Goal: Transaction & Acquisition: Subscribe to service/newsletter

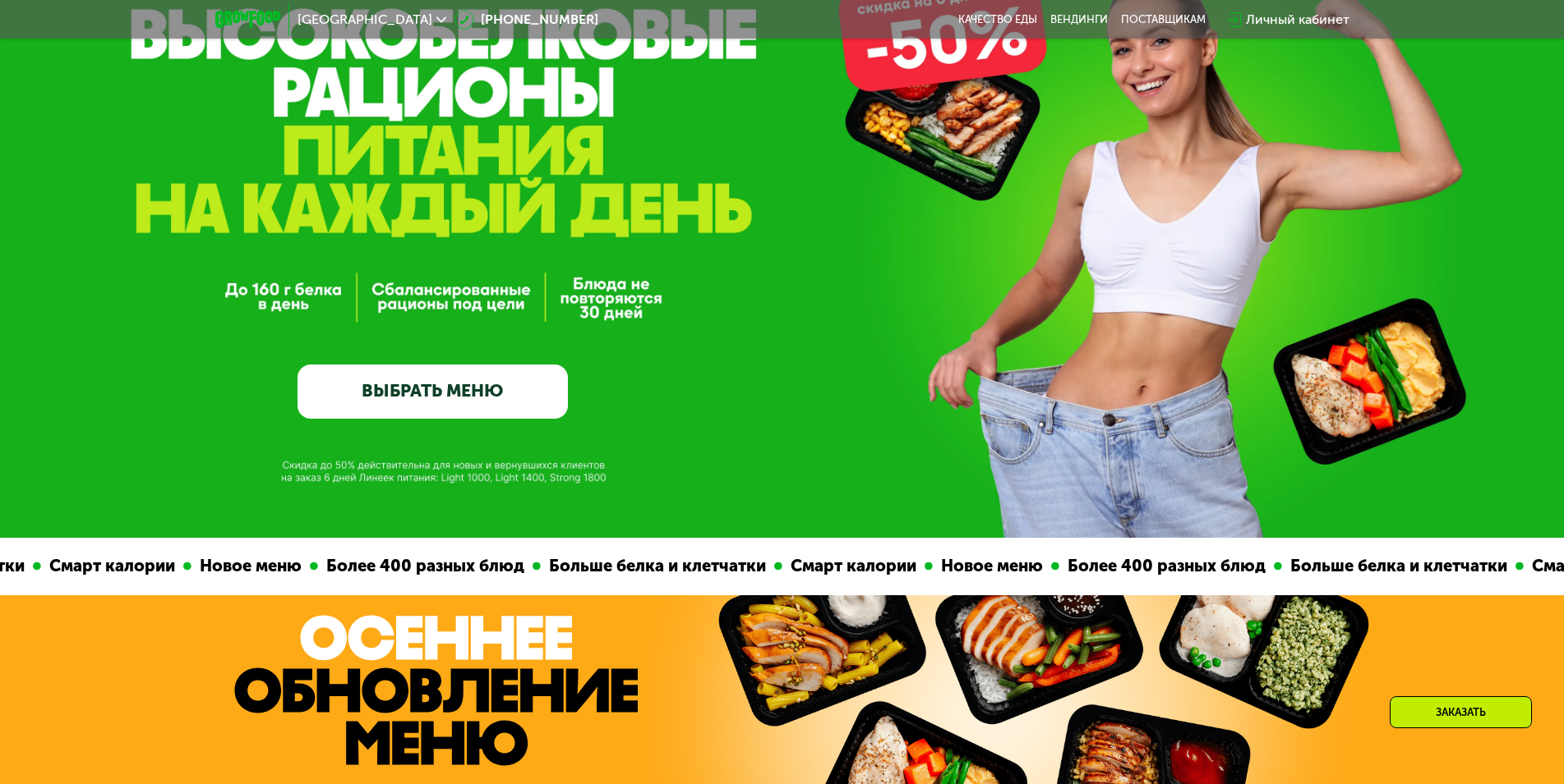
click at [432, 387] on link "ВЫБРАТЬ МЕНЮ" at bounding box center [432, 391] width 270 height 55
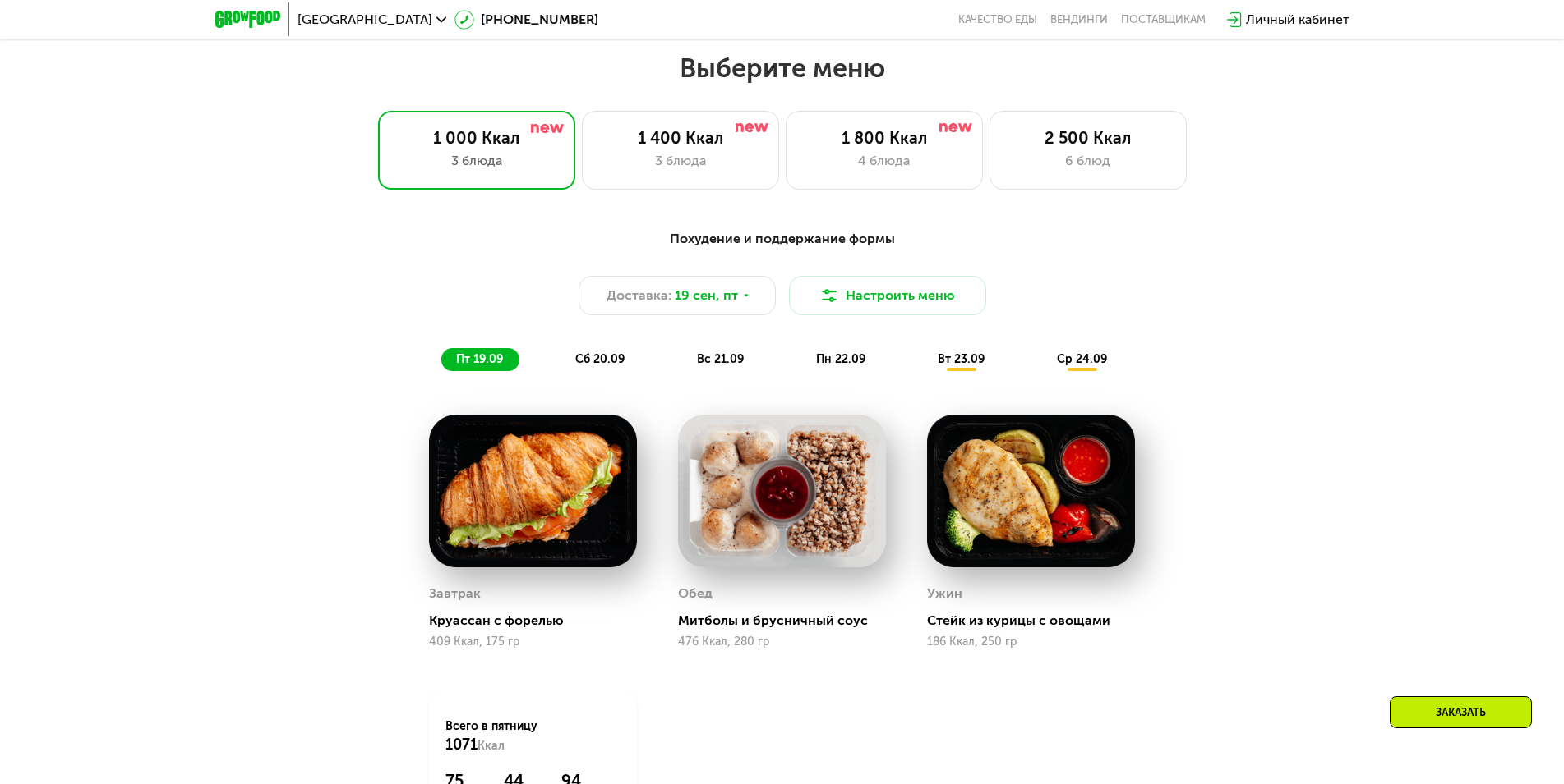
scroll to position [1359, 0]
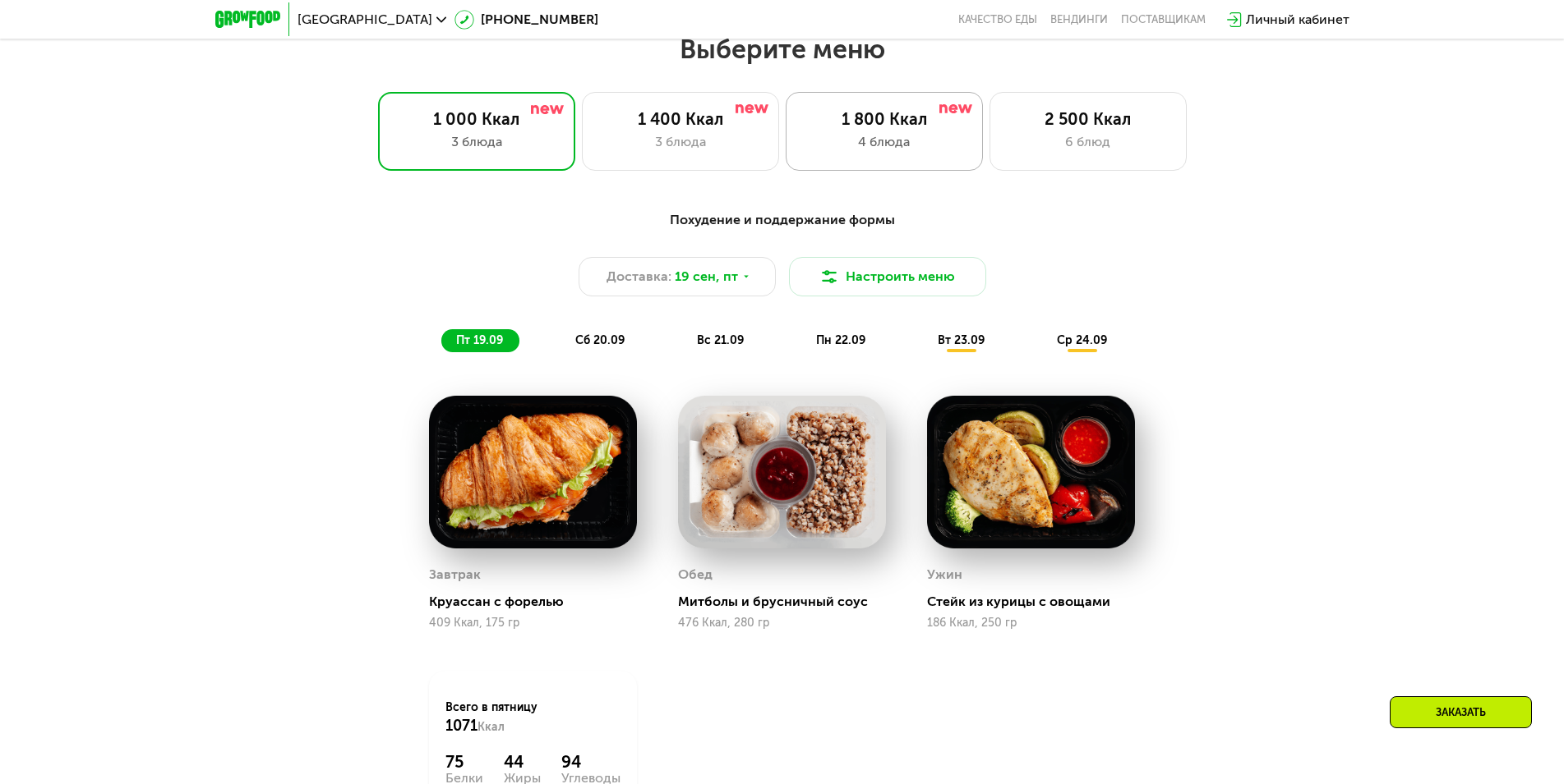
click at [875, 125] on div "1 800 Ккал" at bounding box center [885, 119] width 163 height 20
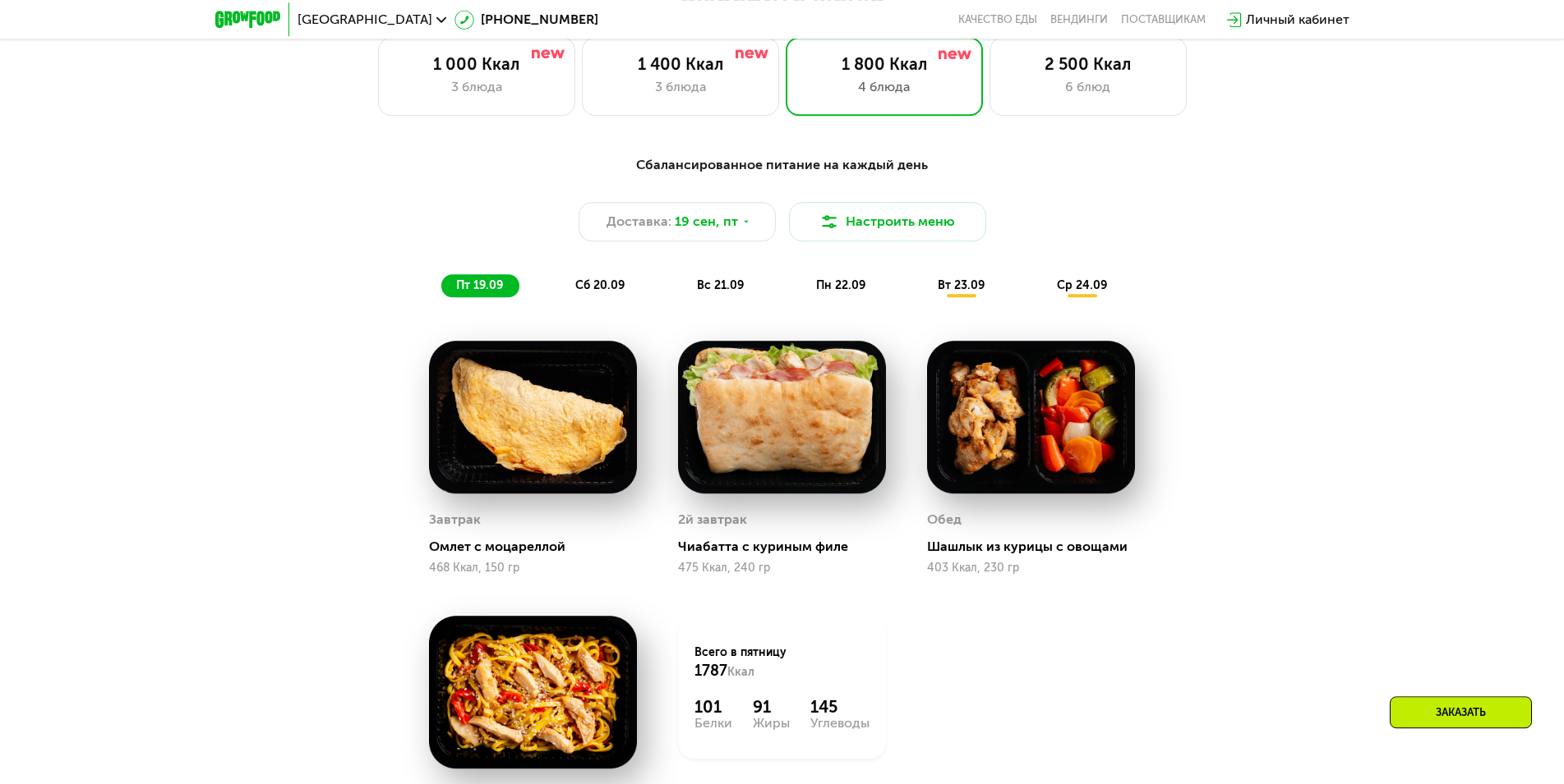
scroll to position [1444, 0]
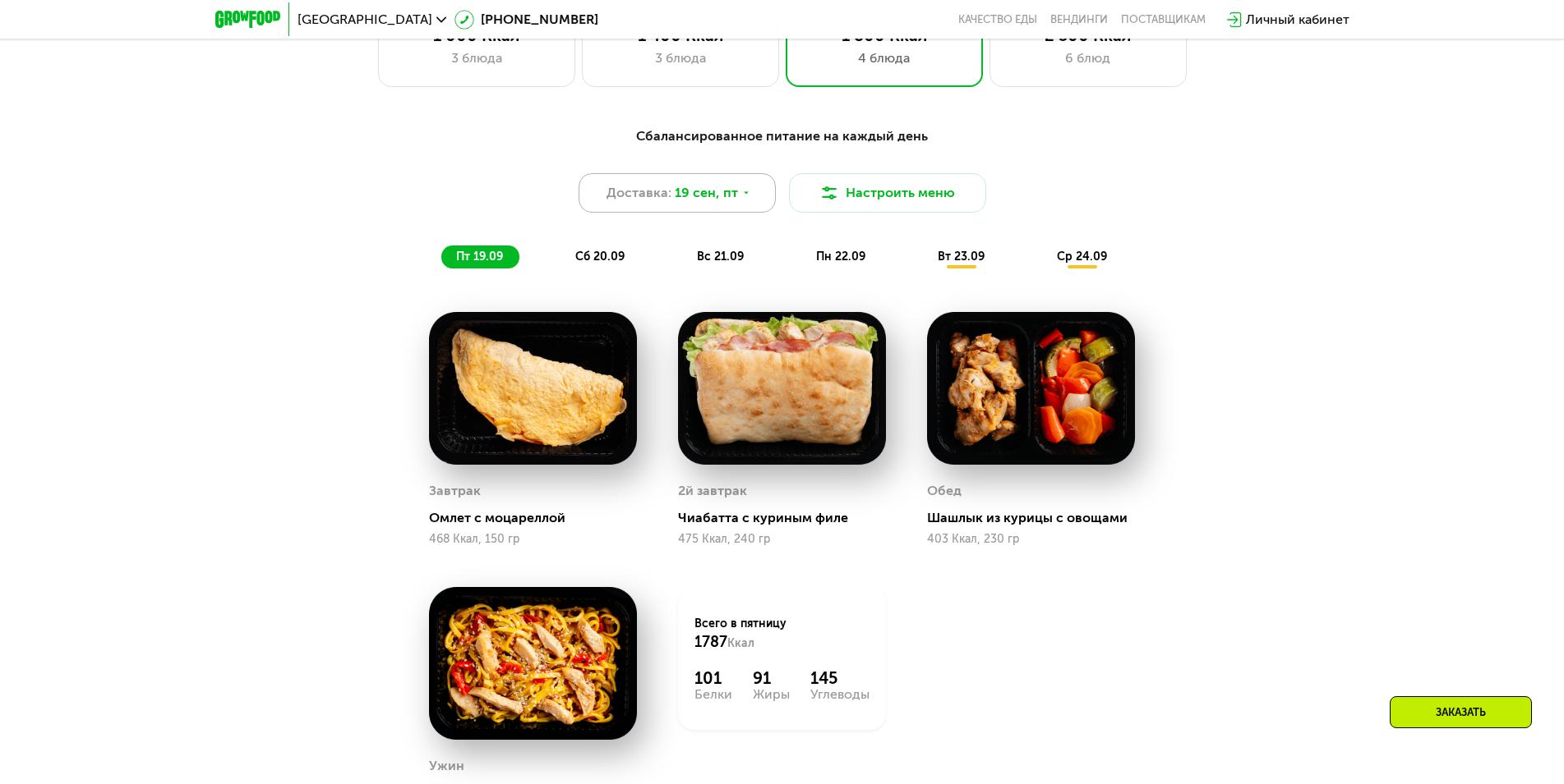
click at [737, 195] on div "Доставка: [DATE]" at bounding box center [677, 193] width 197 height 39
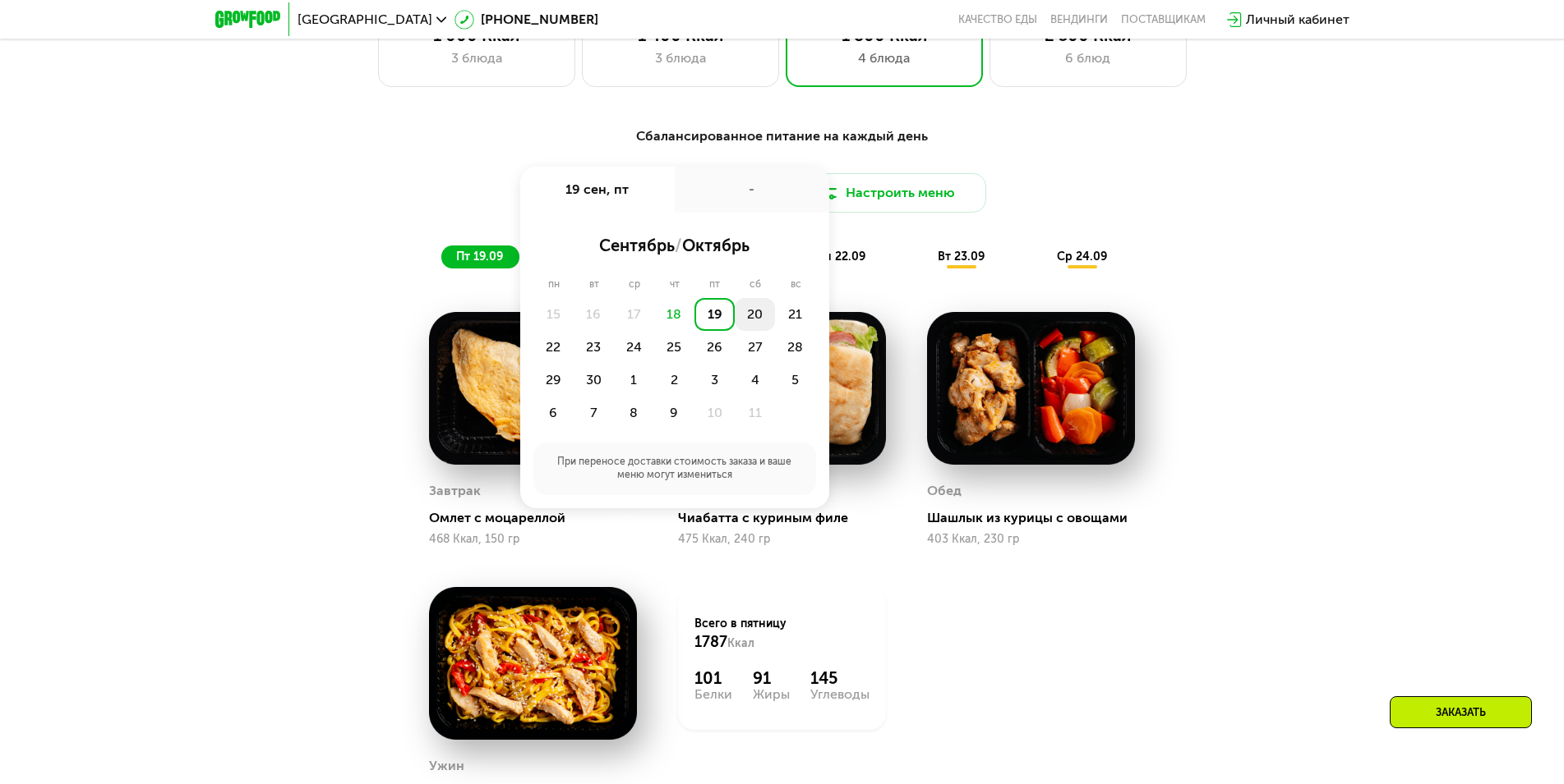
click at [747, 317] on div "20" at bounding box center [754, 314] width 40 height 33
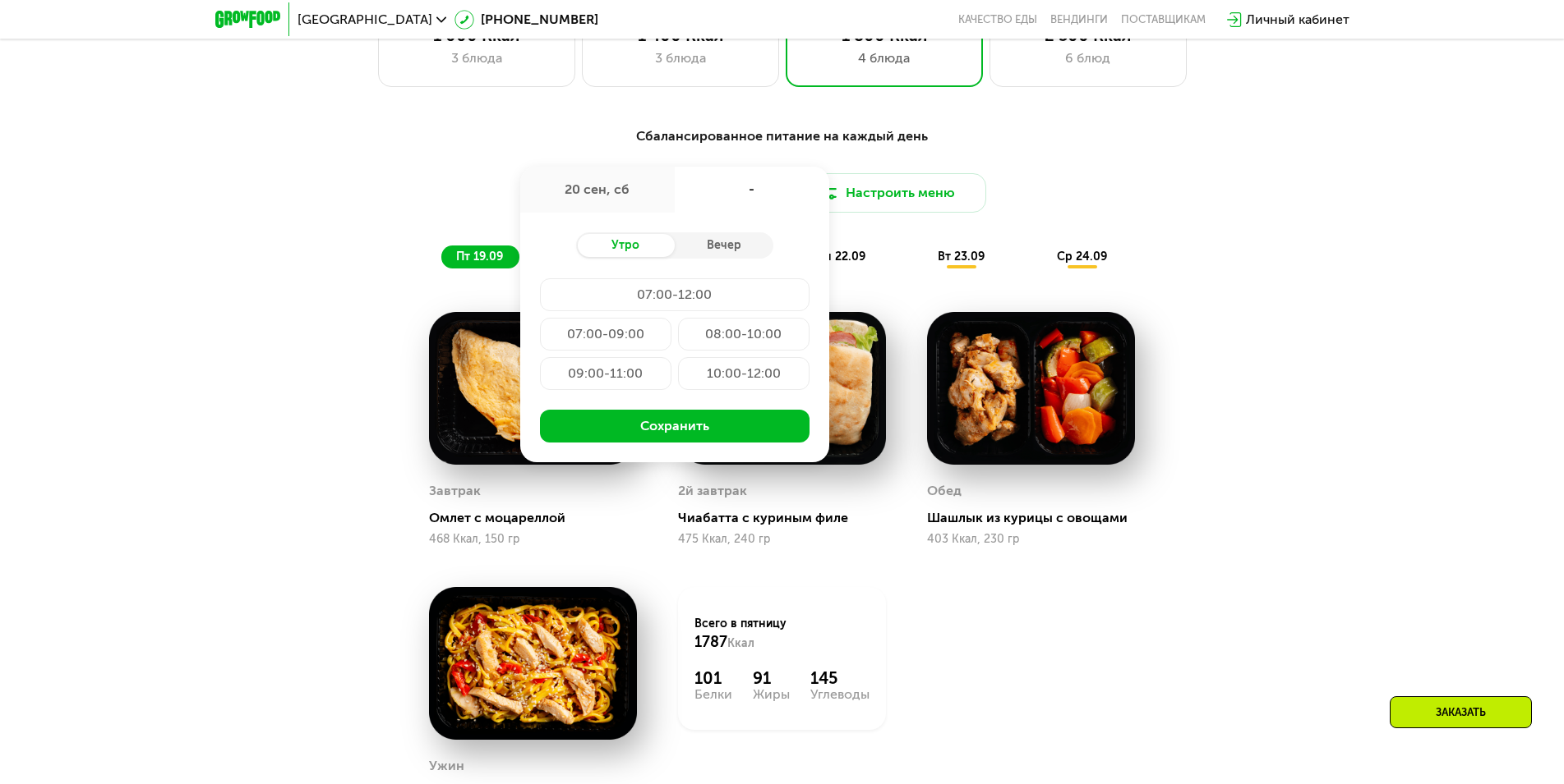
click at [245, 240] on div "Сбалансированное питание на каждый день Доставка: [DATE] сен, сб - Утро Вечер 0…" at bounding box center [782, 517] width 1564 height 827
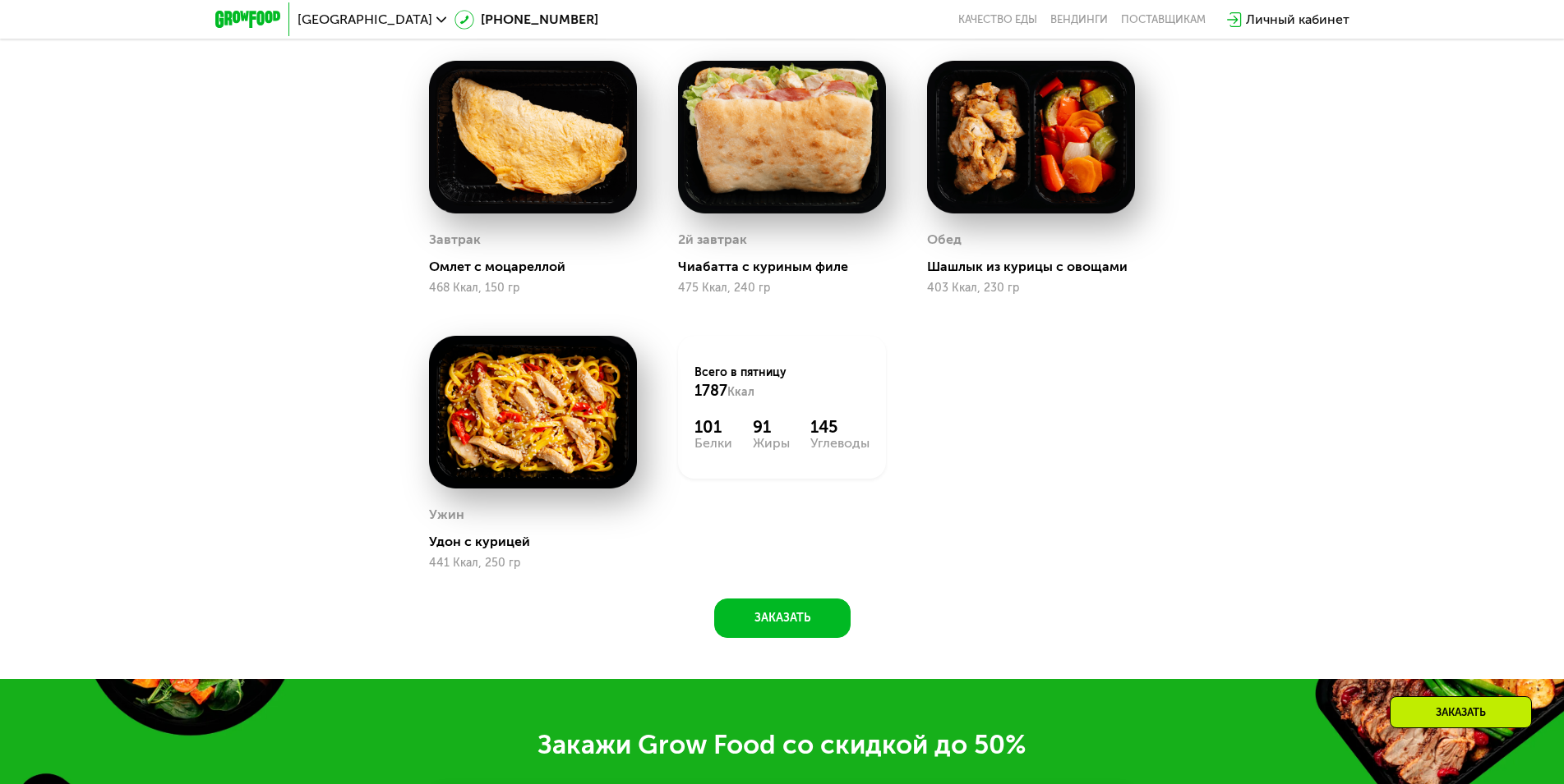
scroll to position [2197, 0]
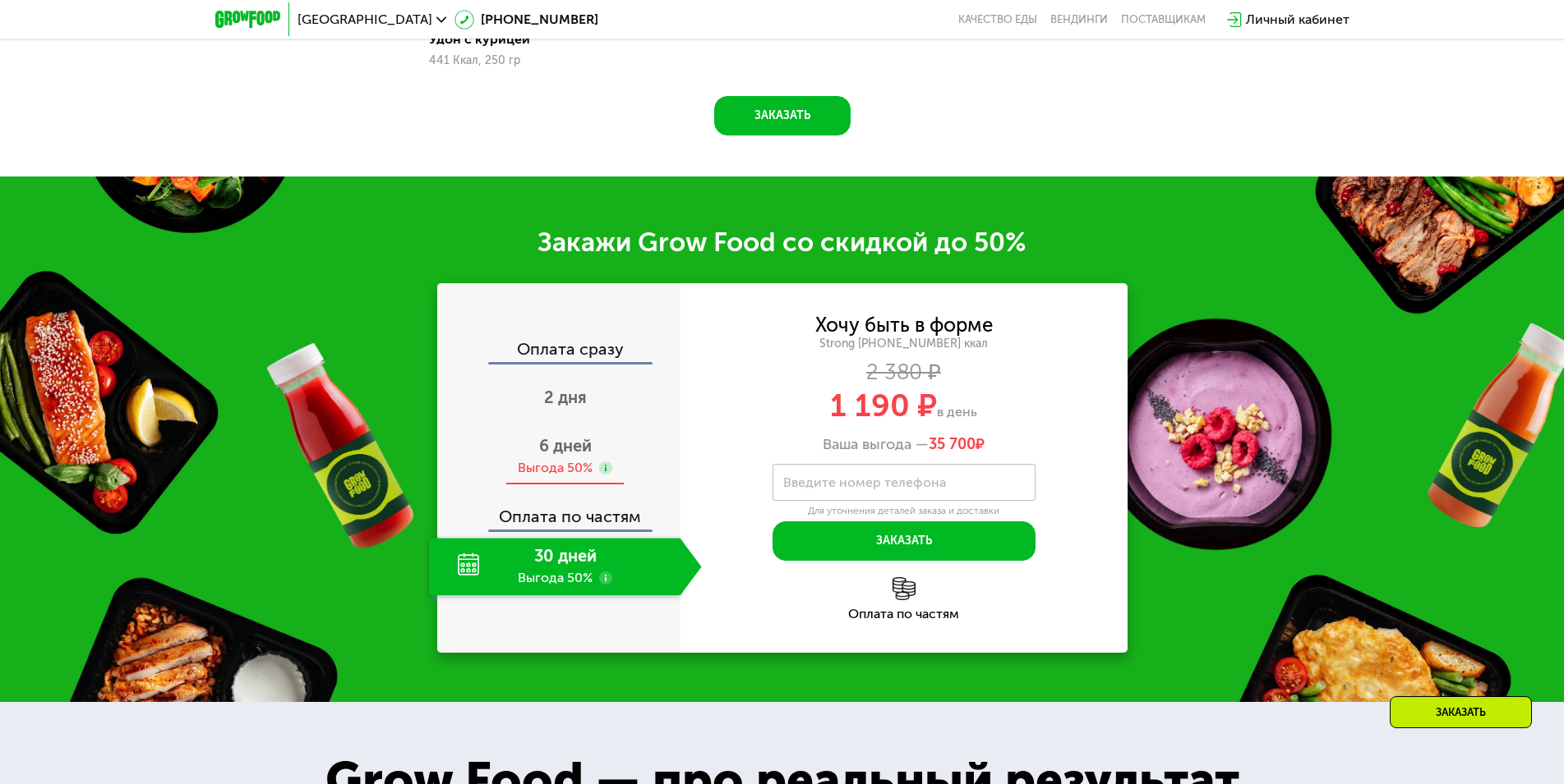
click at [579, 440] on div "6 дней Выгода 50%" at bounding box center [565, 456] width 273 height 57
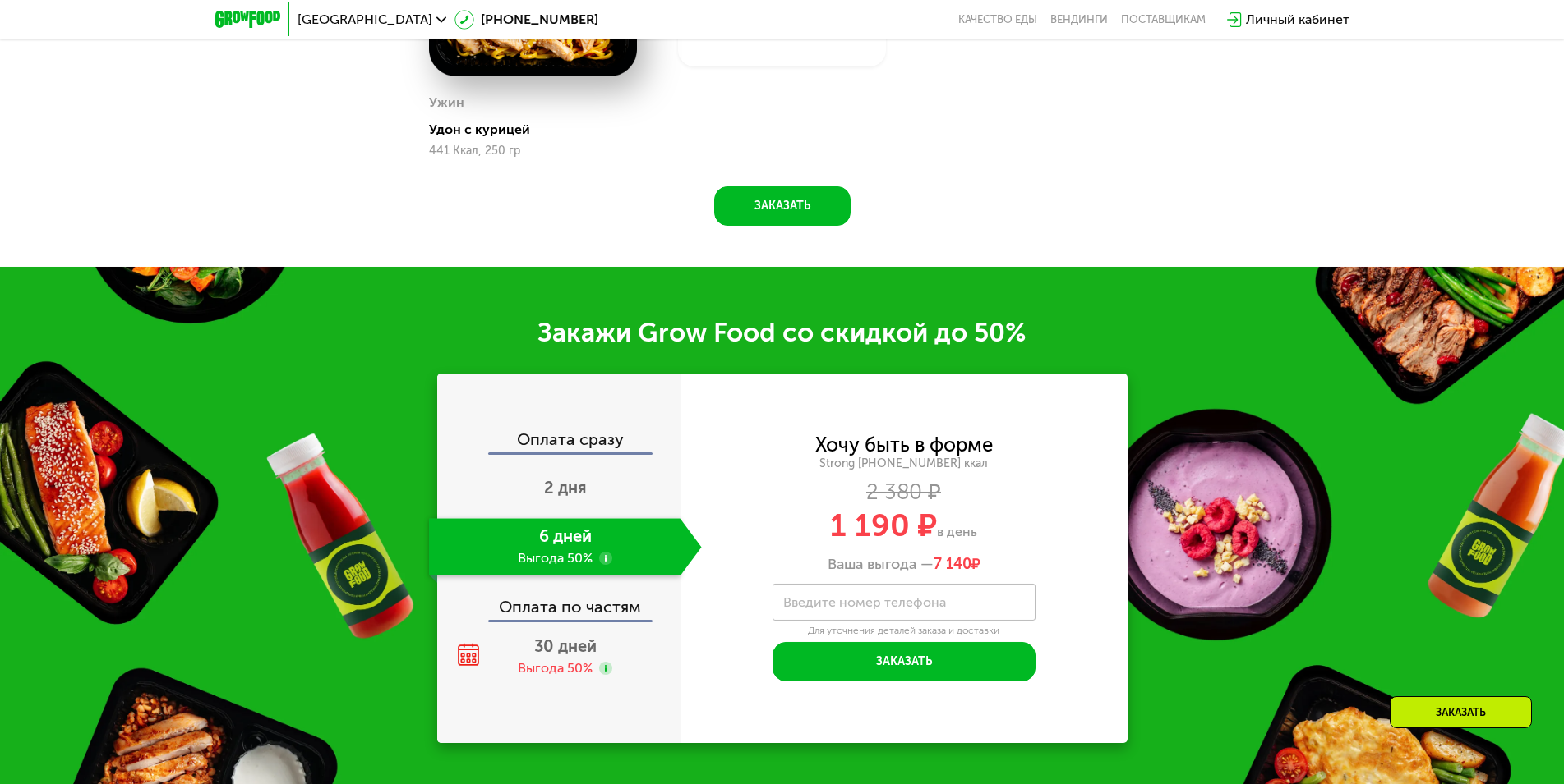
scroll to position [2113, 0]
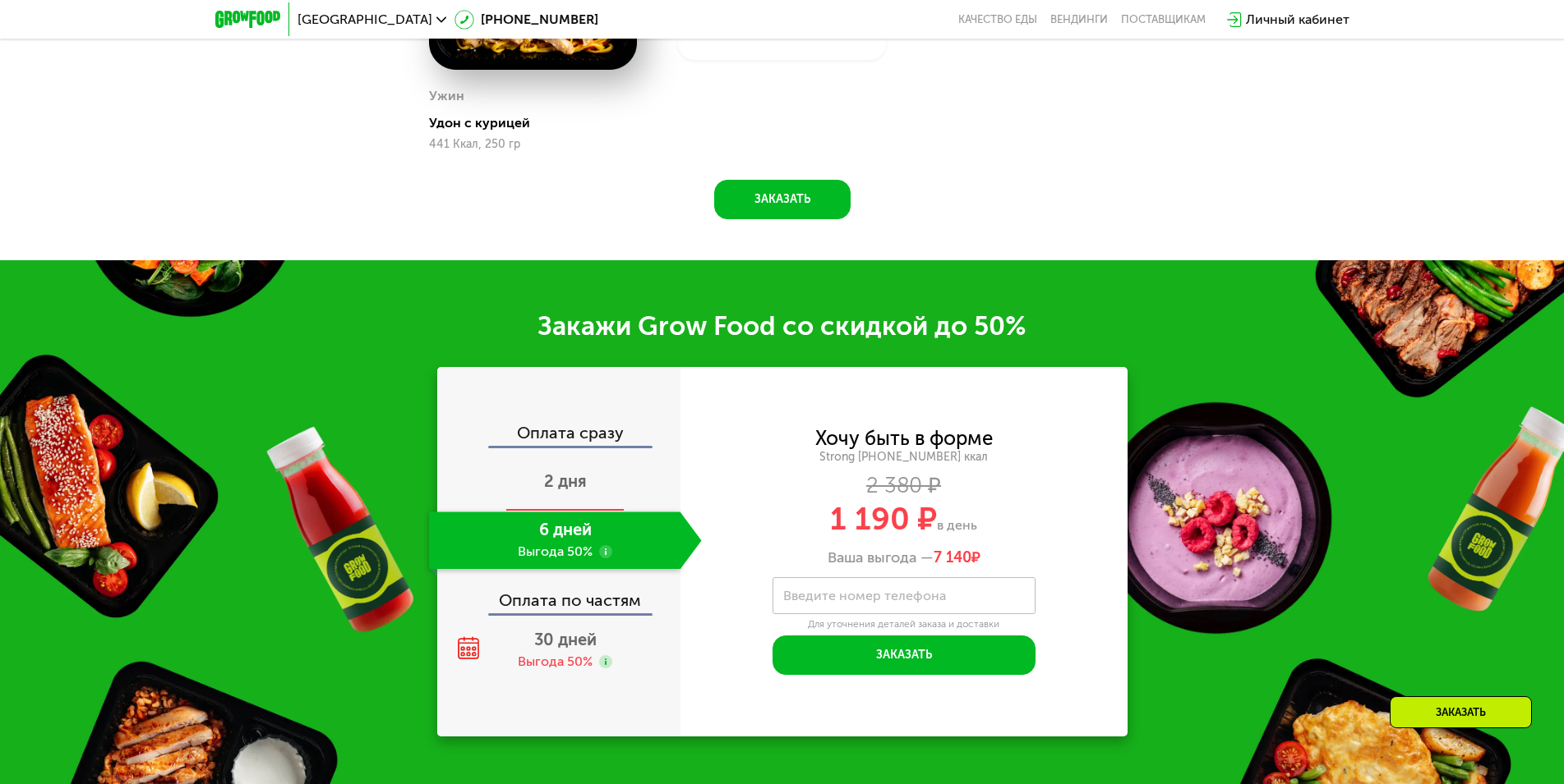
click at [565, 491] on span "2 дня" at bounding box center [566, 481] width 43 height 20
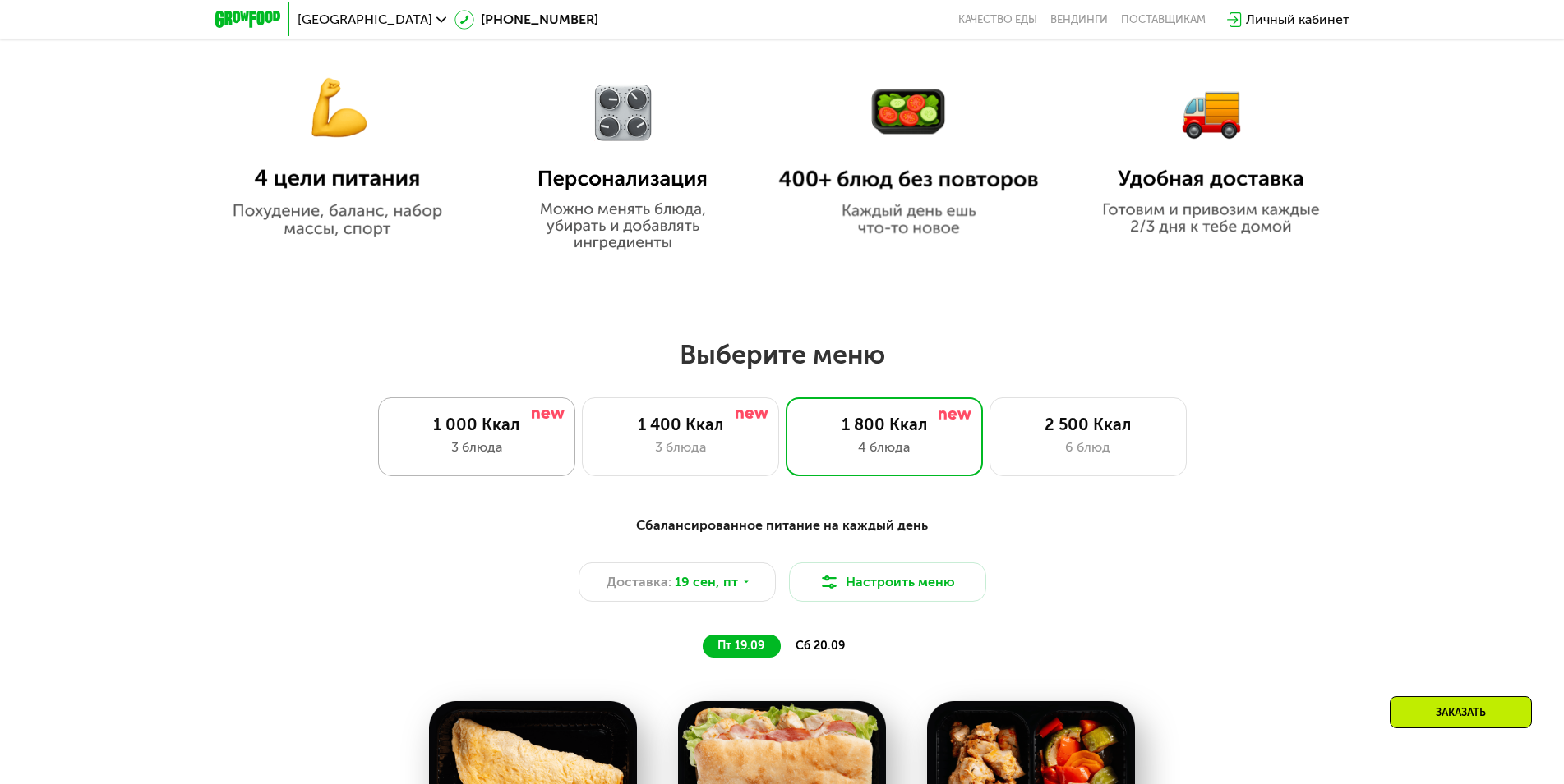
scroll to position [1108, 0]
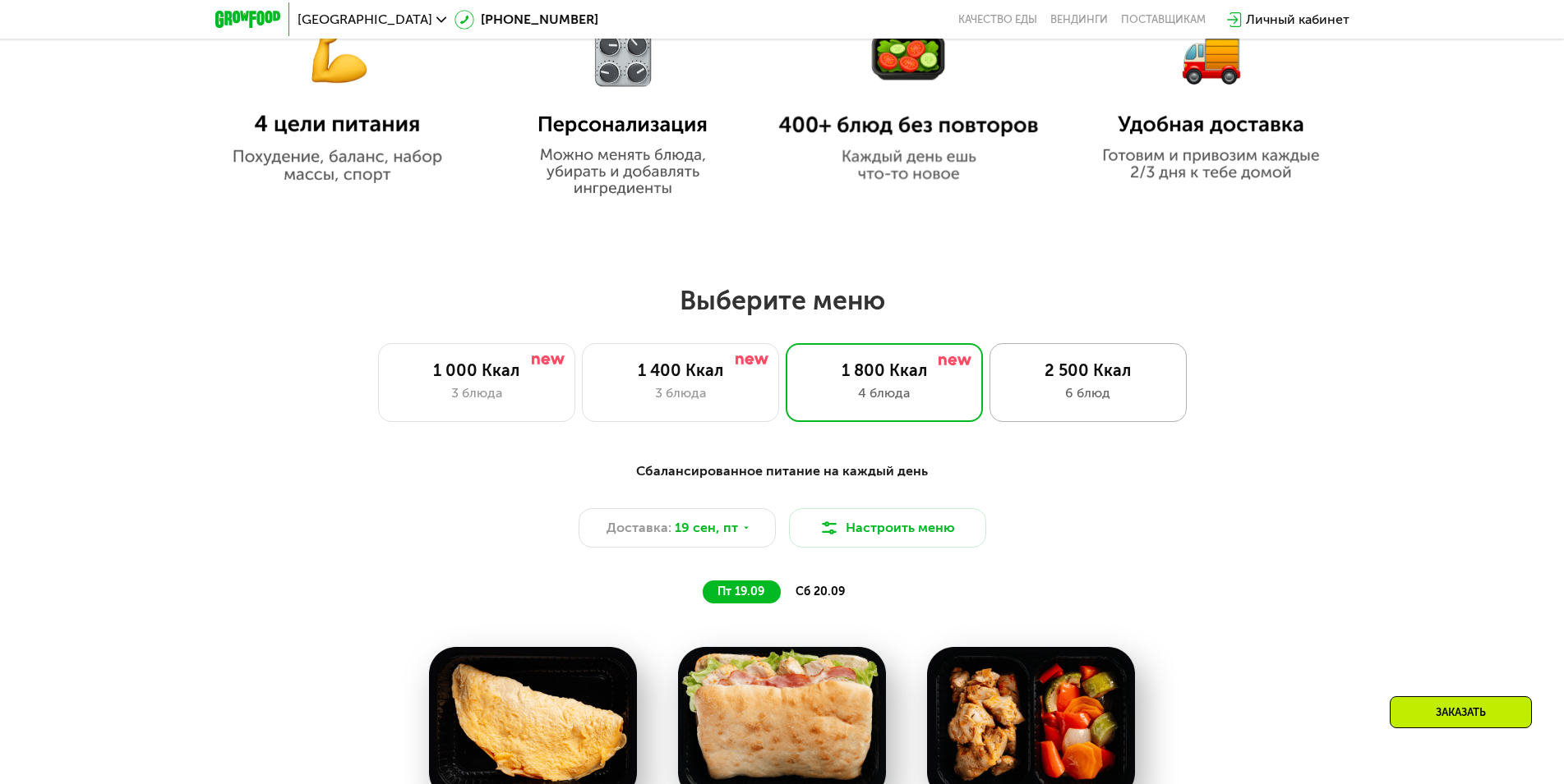
click at [1084, 398] on div "6 блюд" at bounding box center [1088, 394] width 163 height 20
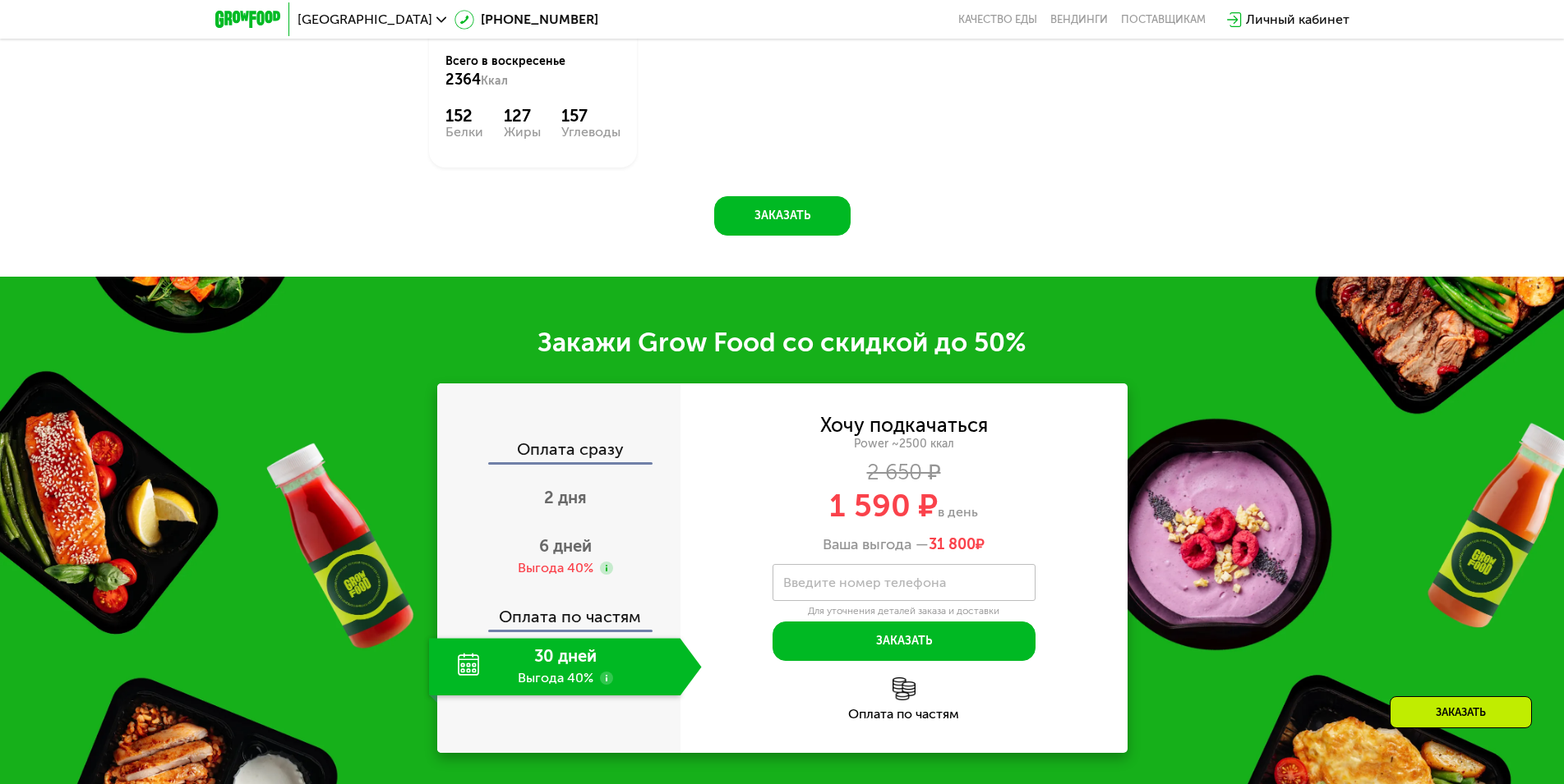
scroll to position [2449, 0]
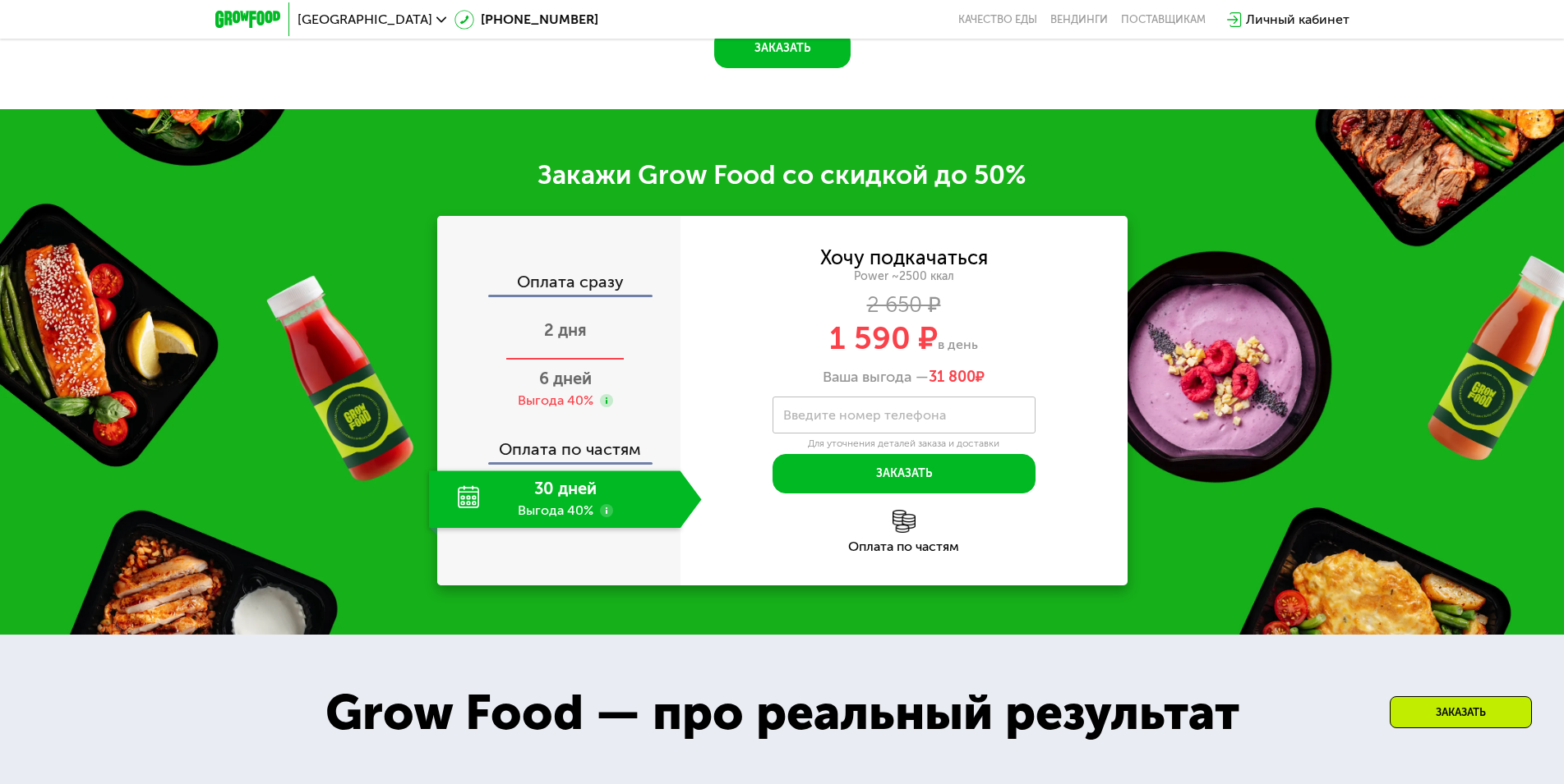
click at [559, 361] on div "2 дня" at bounding box center [565, 332] width 273 height 57
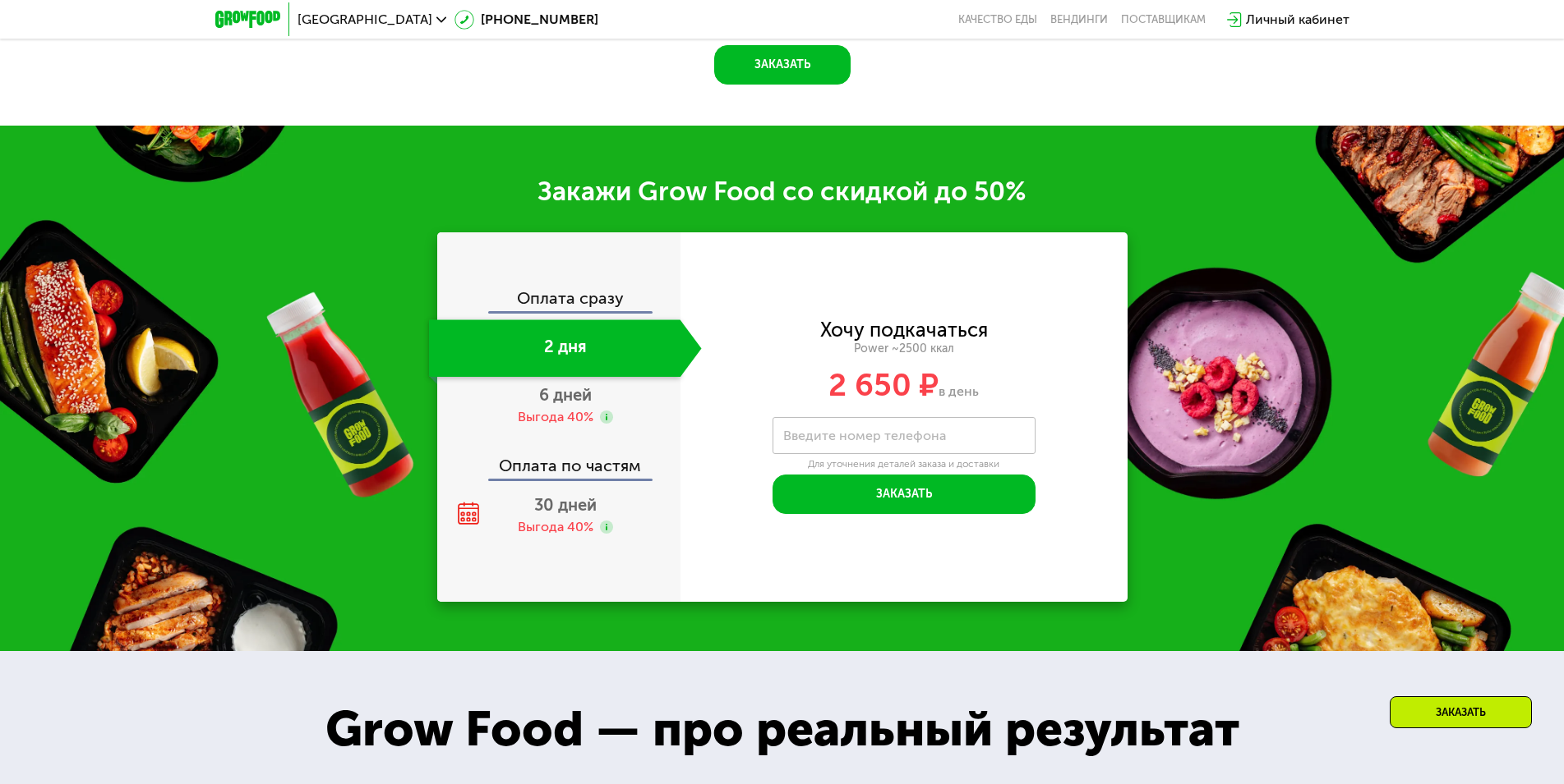
drag, startPoint x: 808, startPoint y: 385, endPoint x: 982, endPoint y: 473, distance: 195.0
click at [1024, 391] on div "2 650 ₽ в день" at bounding box center [903, 385] width 447 height 31
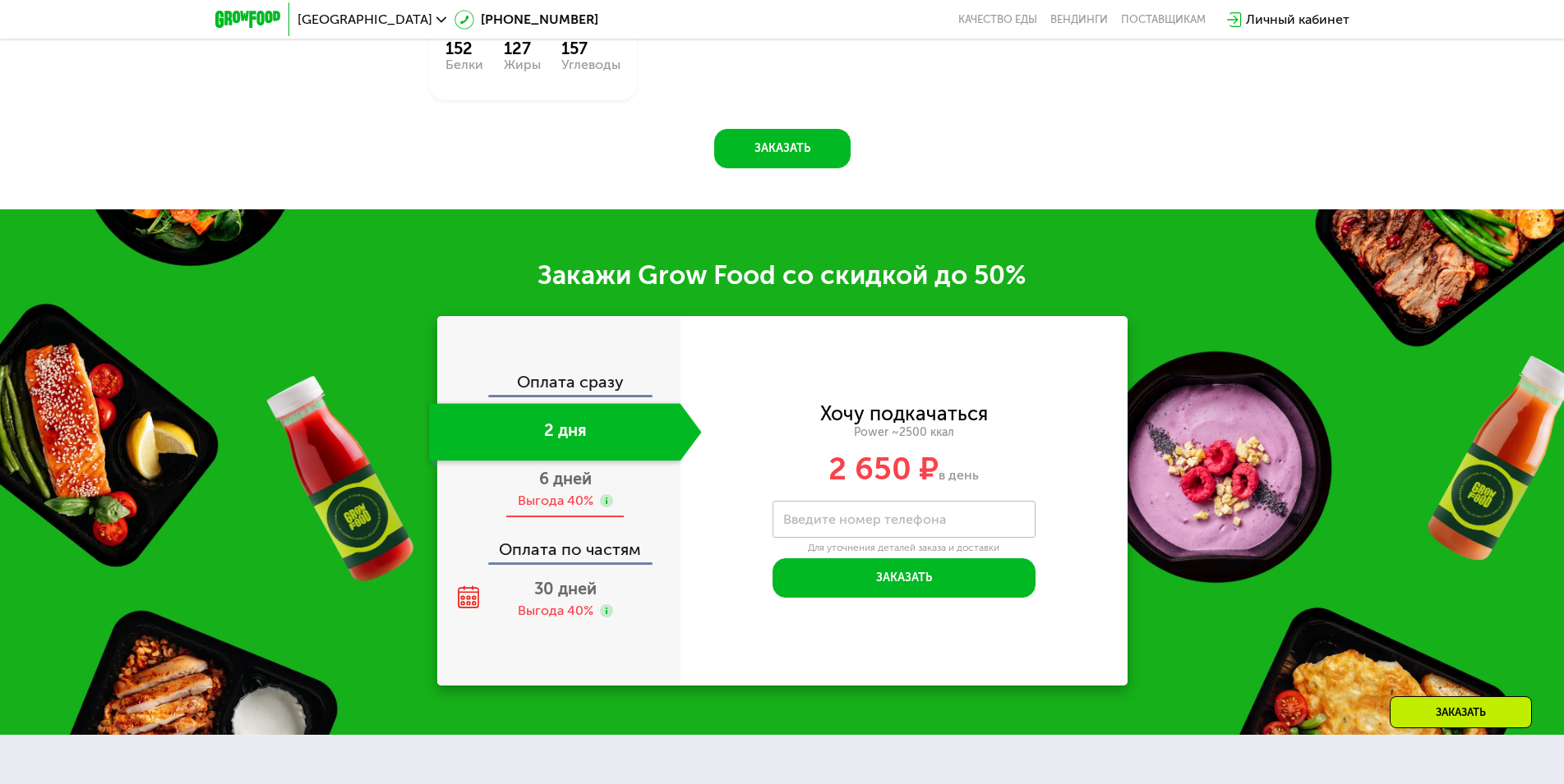
click at [554, 480] on span "6 дней" at bounding box center [565, 479] width 53 height 20
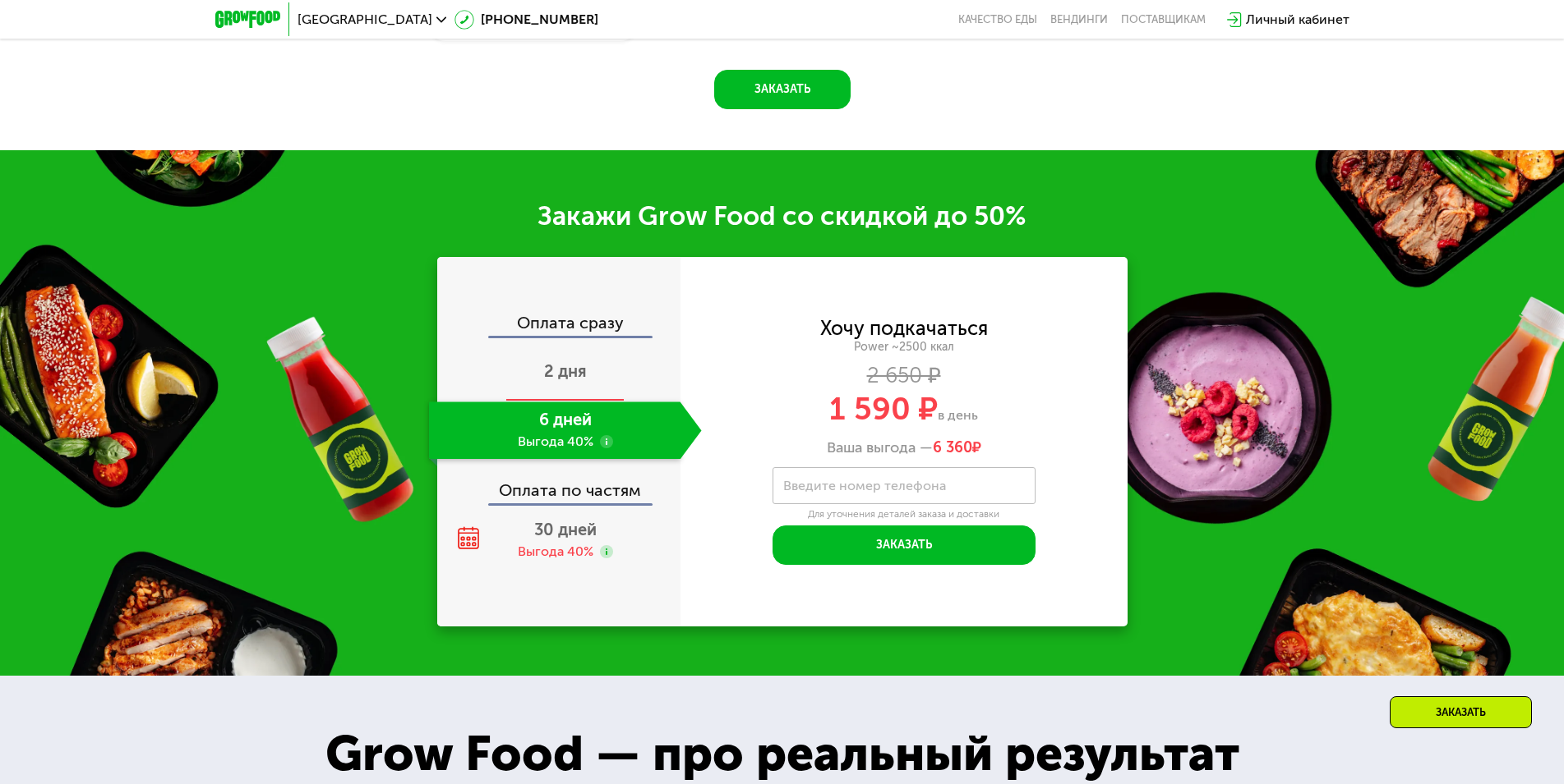
scroll to position [2365, 0]
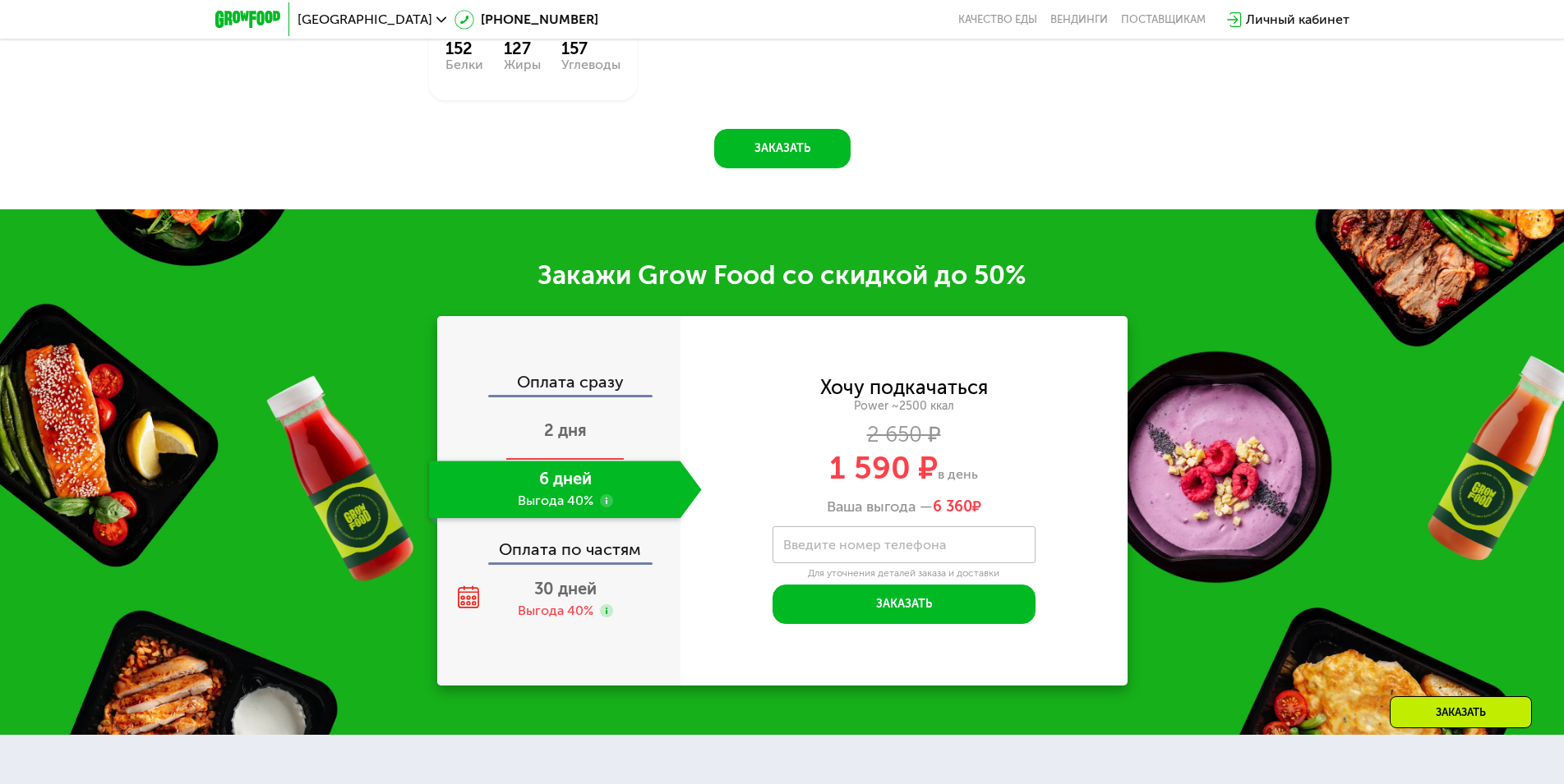
click at [603, 456] on div "2 дня" at bounding box center [565, 432] width 273 height 57
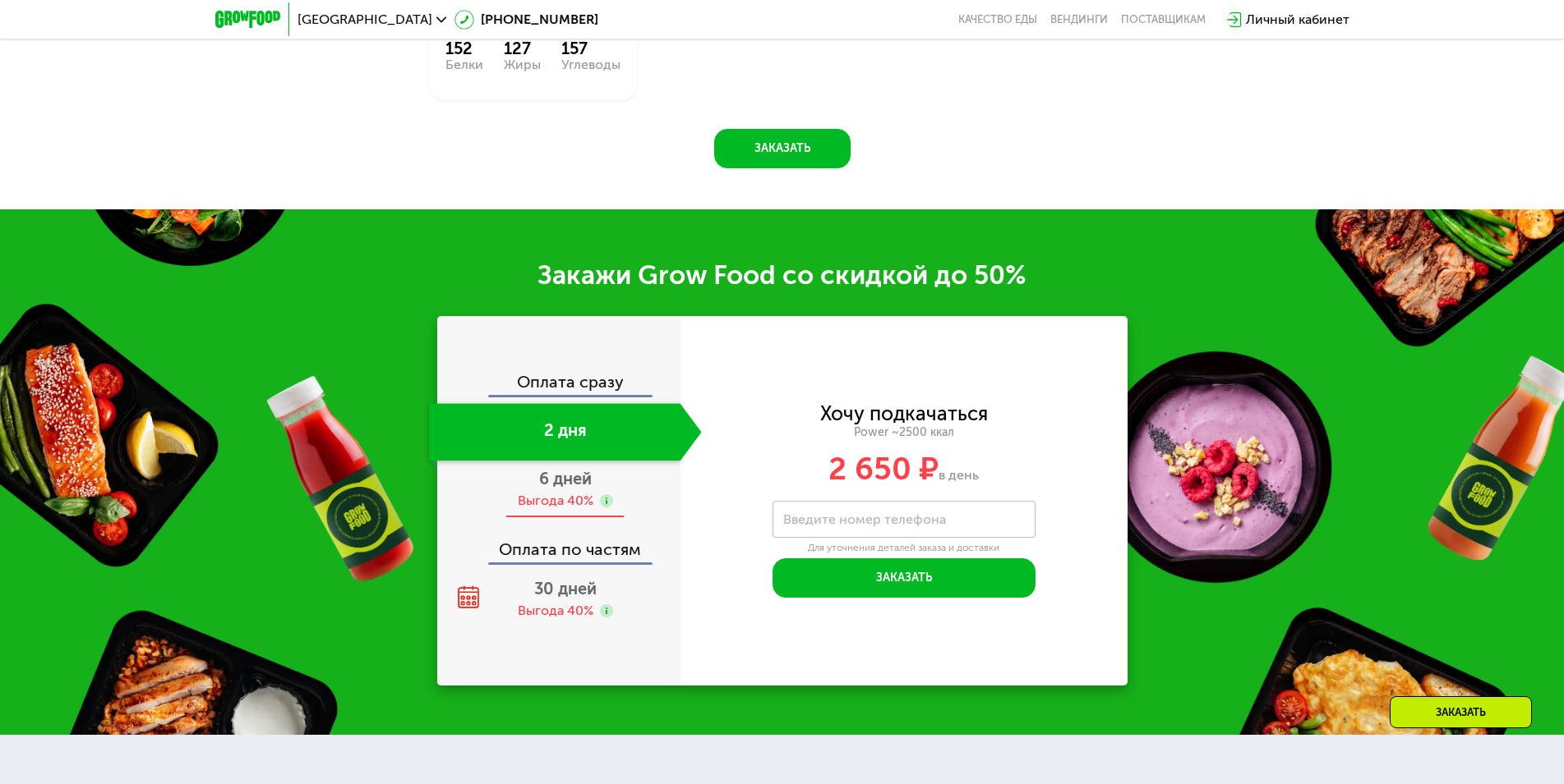
click at [547, 516] on div "6 дней Выгода 40%" at bounding box center [565, 490] width 273 height 57
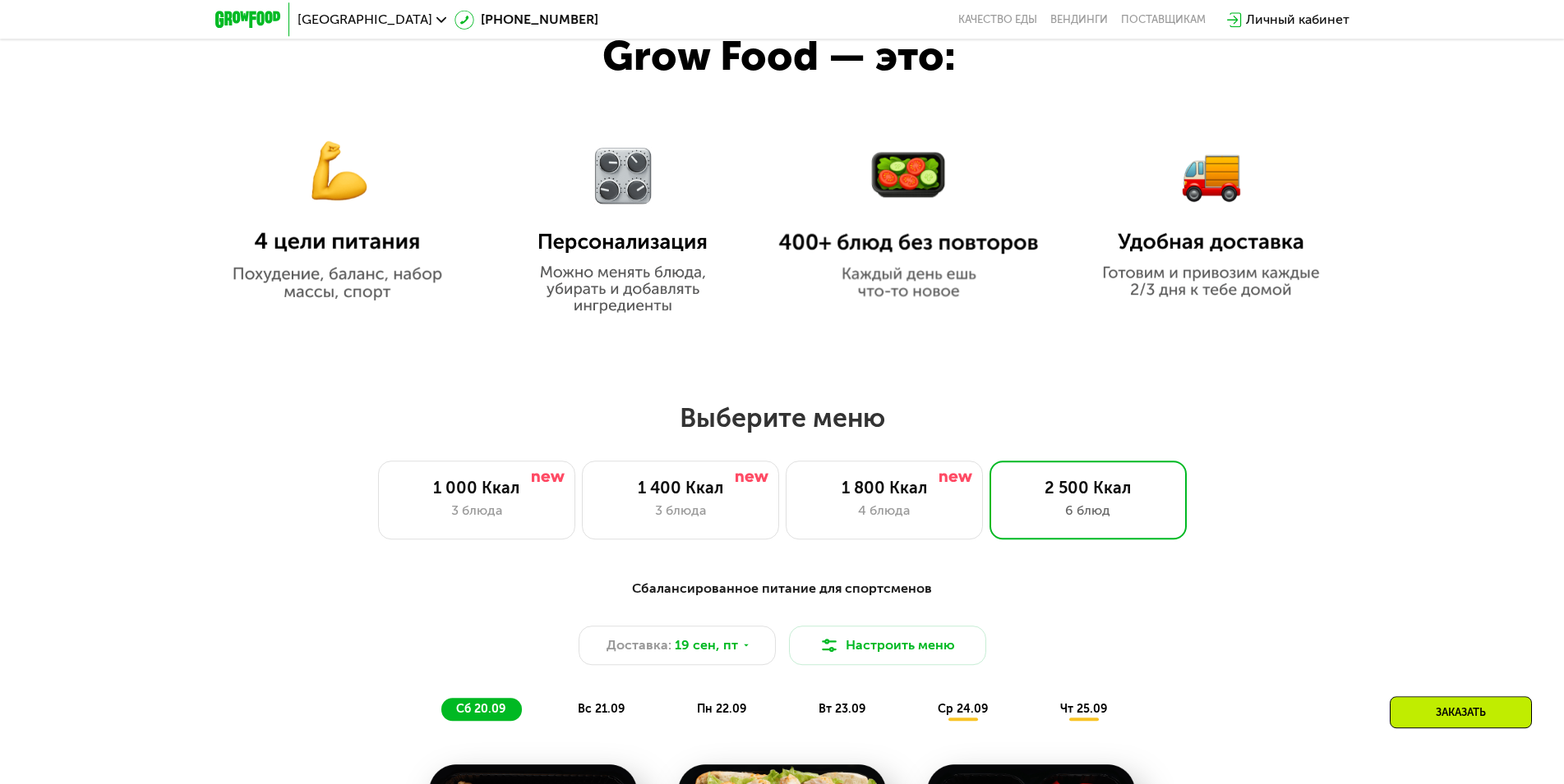
scroll to position [1024, 0]
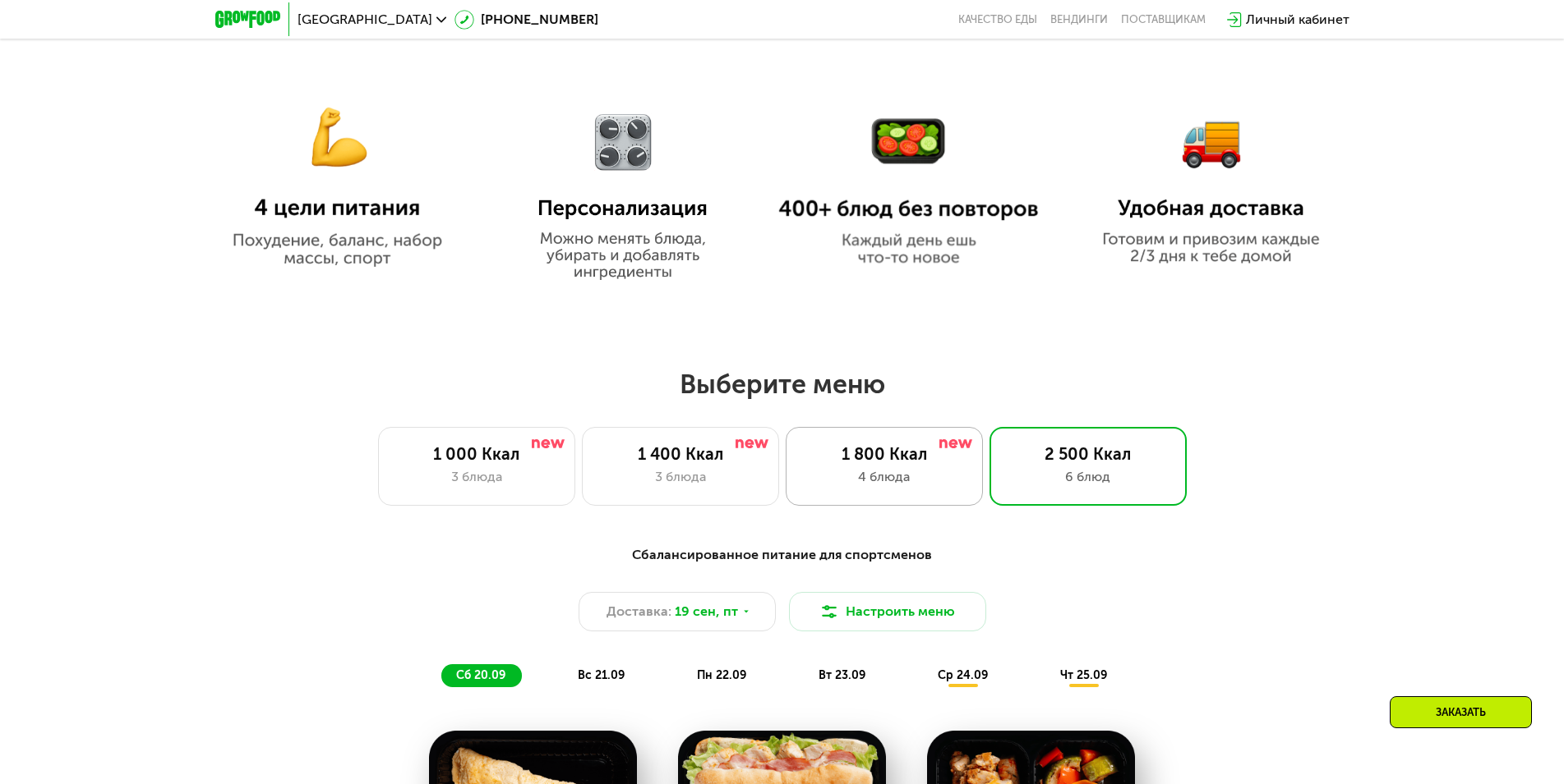
click at [885, 464] on div "1 800 Ккал" at bounding box center [885, 455] width 163 height 20
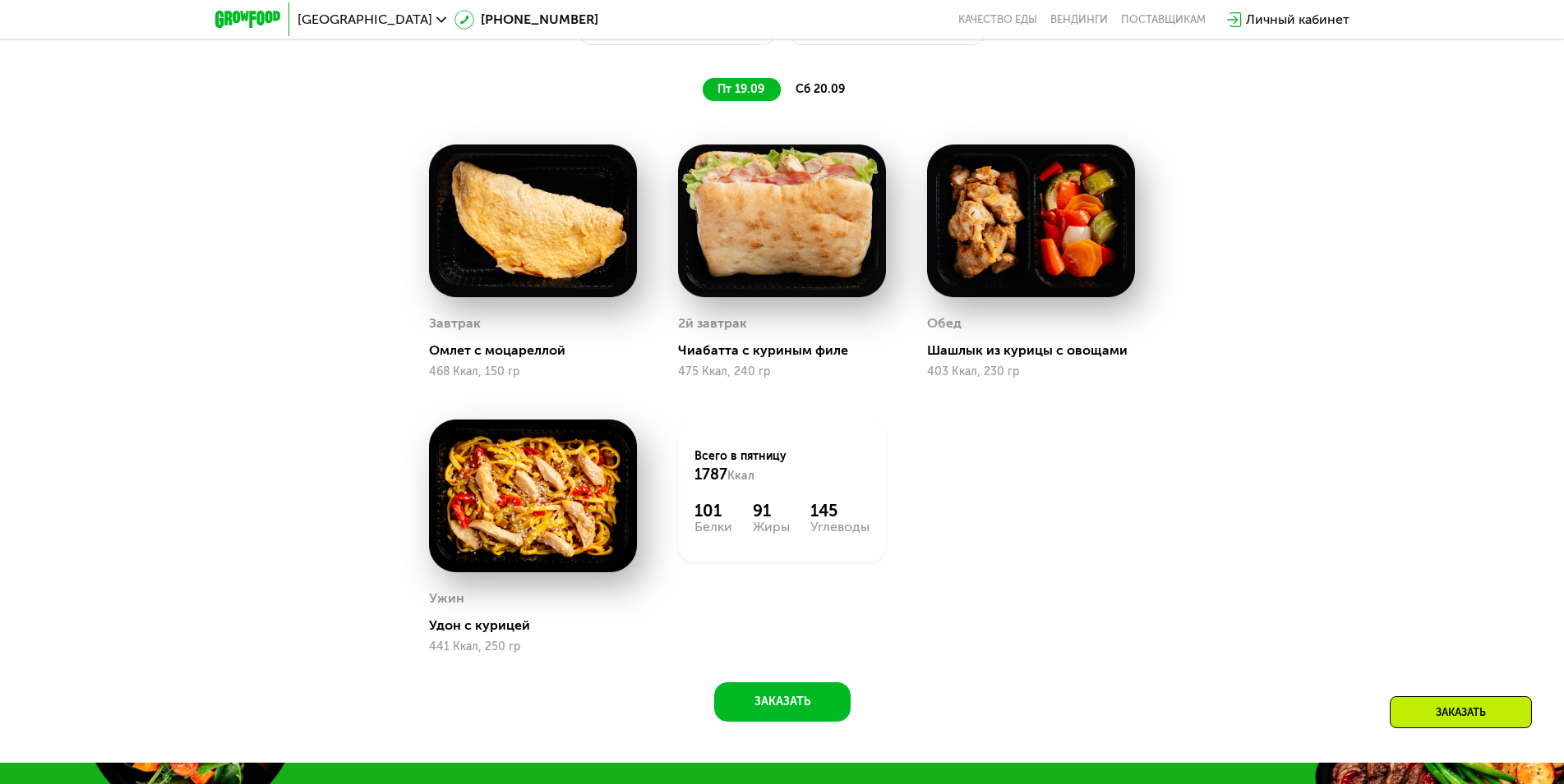
scroll to position [1275, 0]
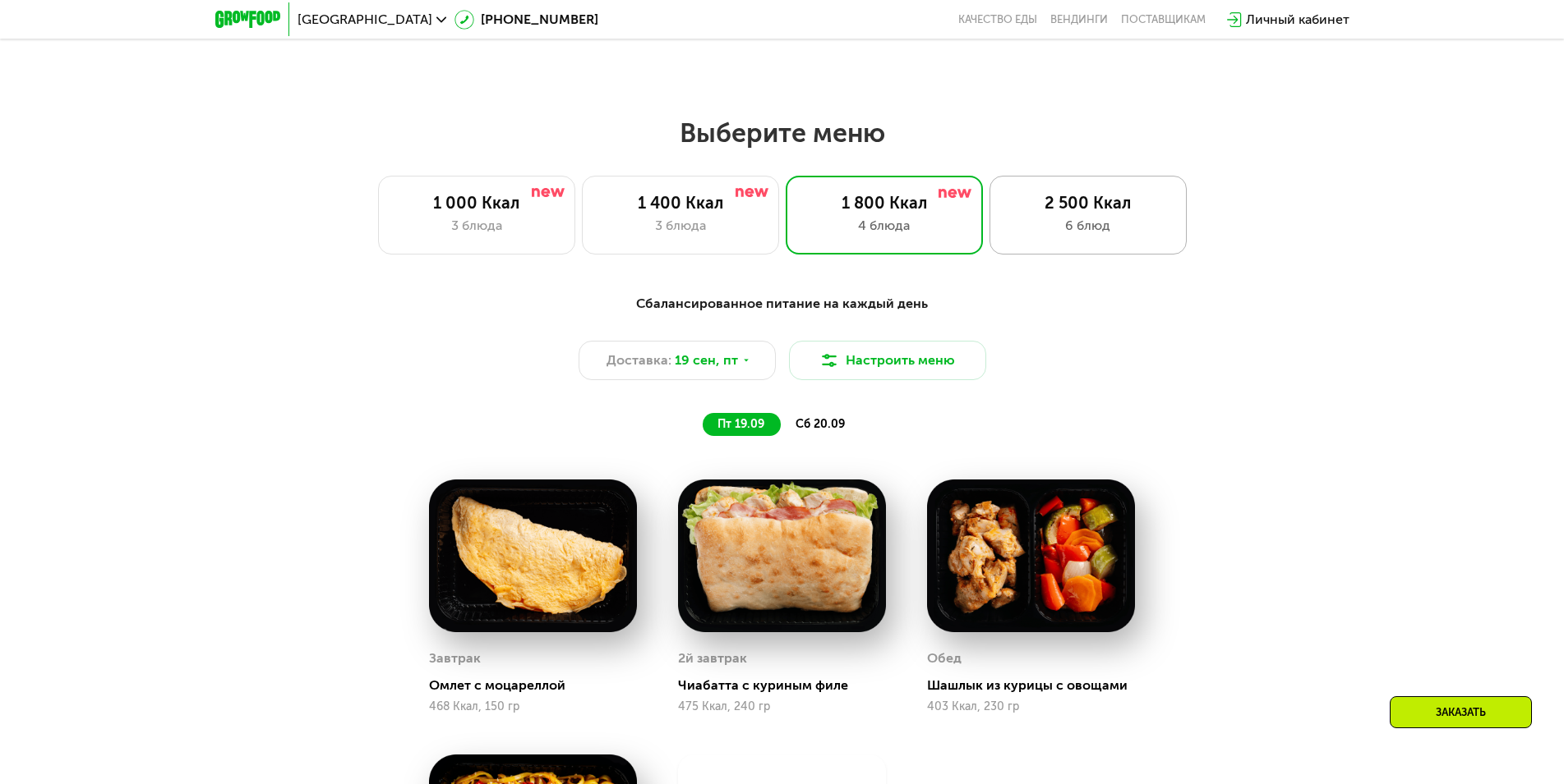
click at [1053, 234] on div "6 блюд" at bounding box center [1088, 226] width 163 height 20
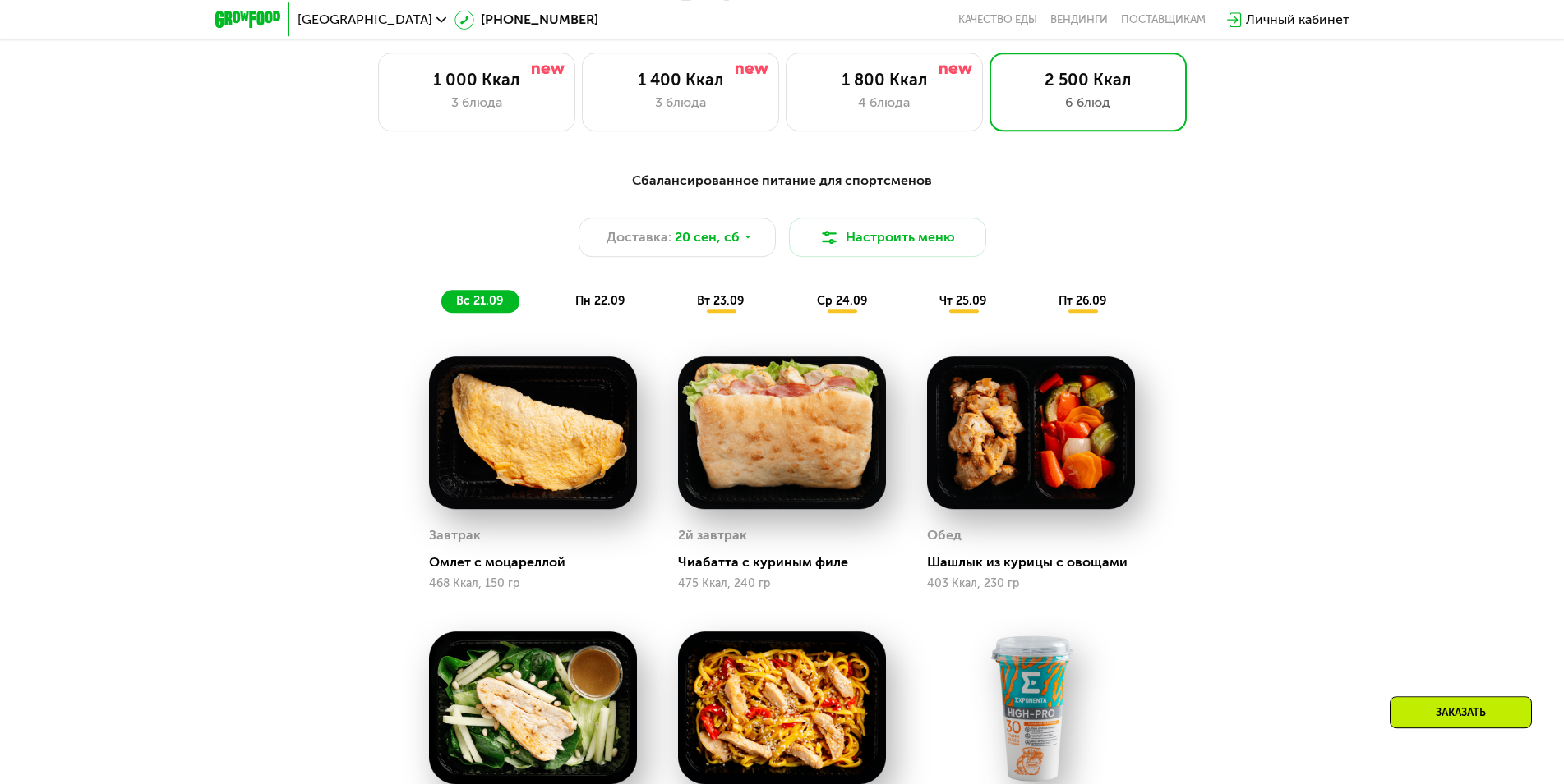
scroll to position [1359, 0]
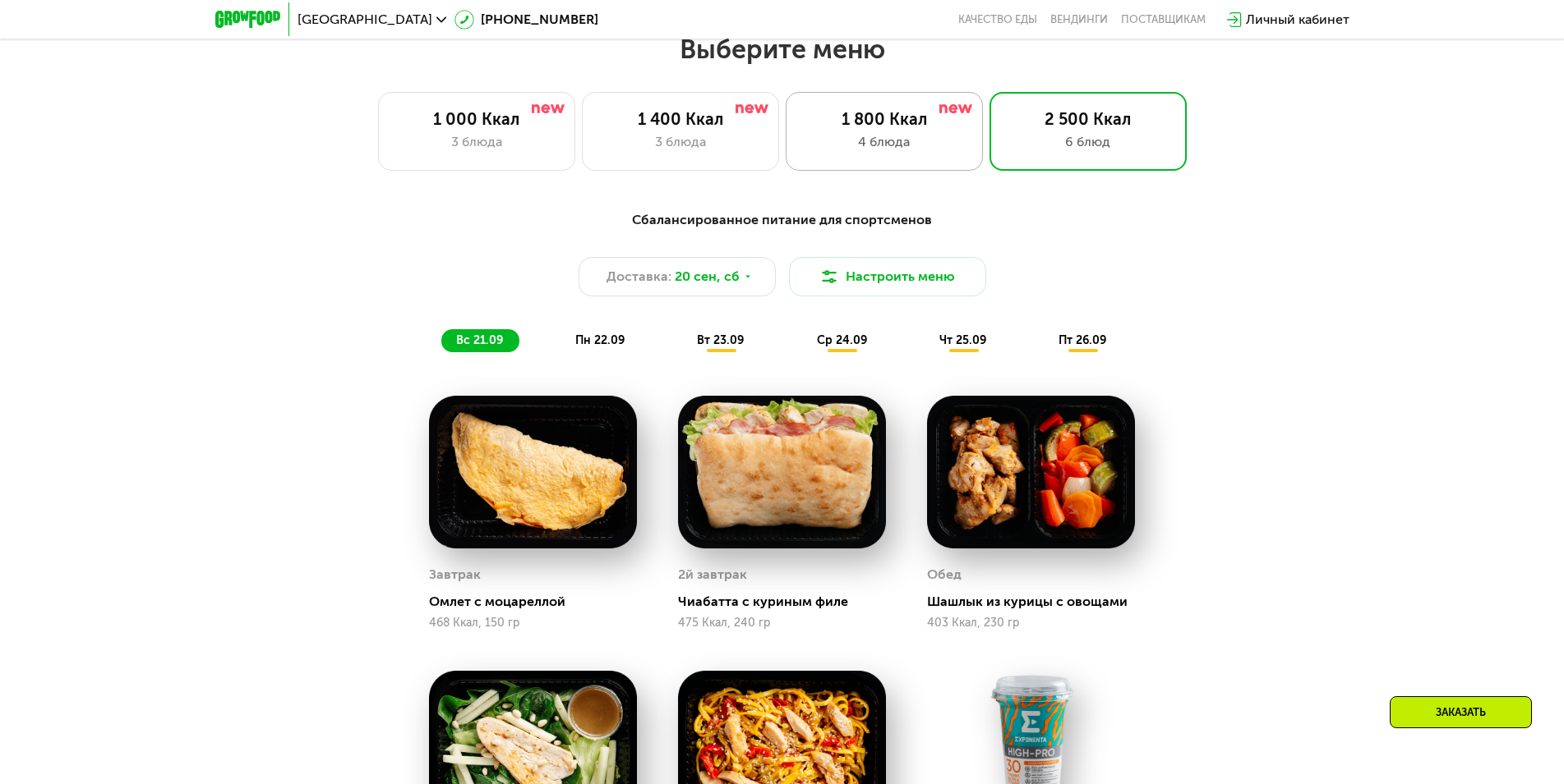
click at [892, 149] on div "4 блюда" at bounding box center [885, 142] width 163 height 20
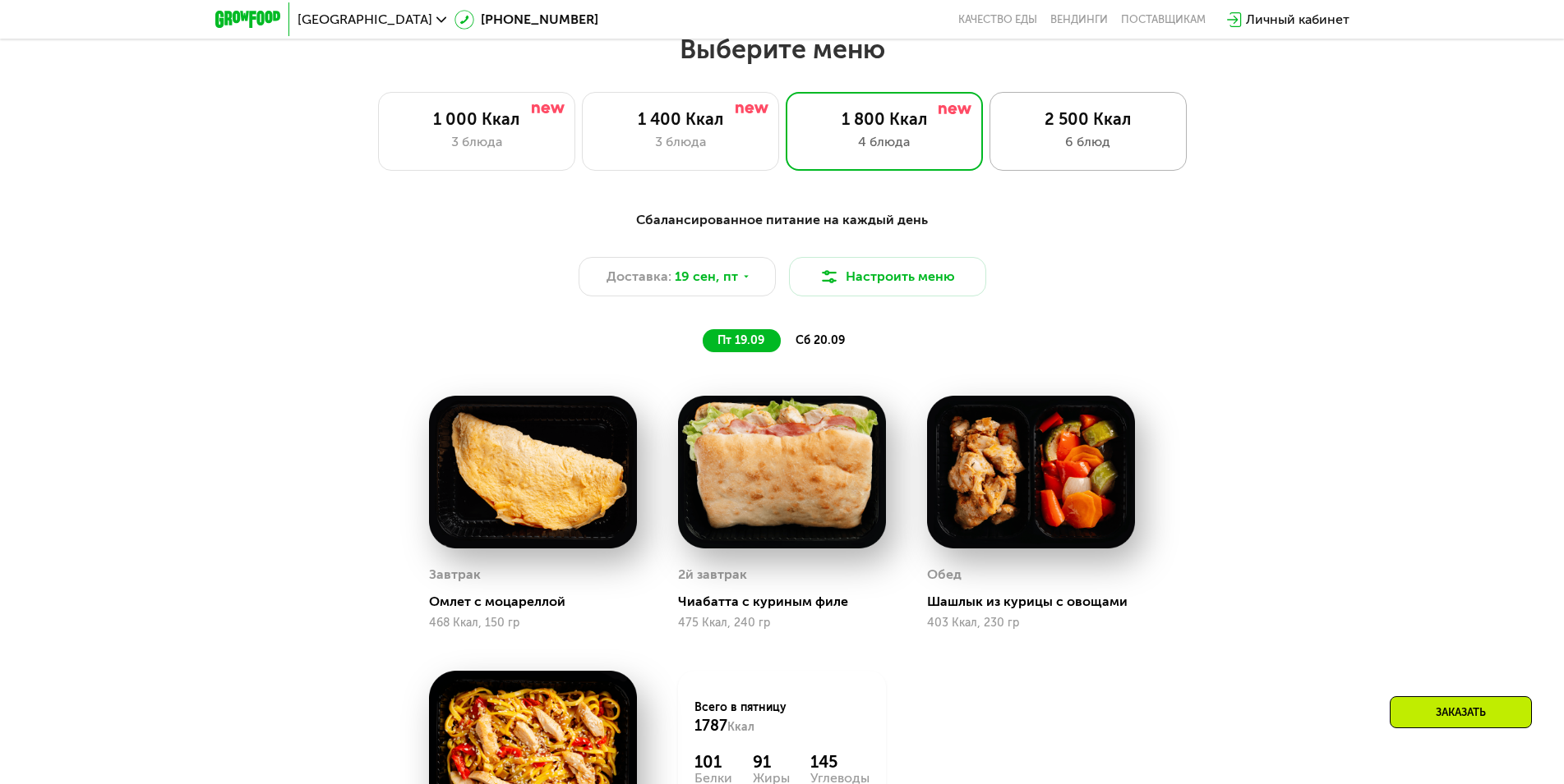
click at [1039, 158] on div "2 500 Ккал 6 блюд" at bounding box center [1088, 132] width 197 height 79
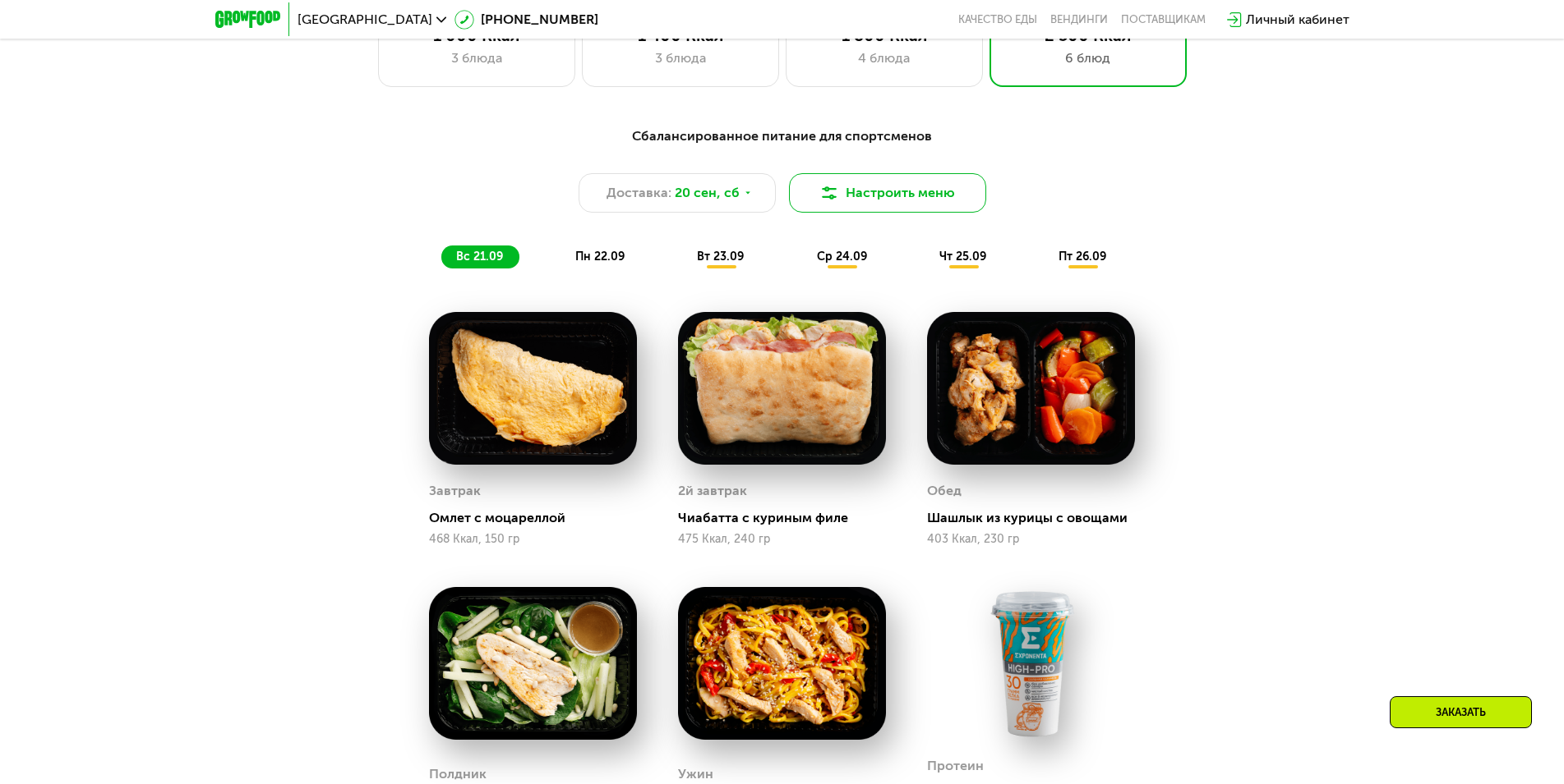
scroll to position [1275, 0]
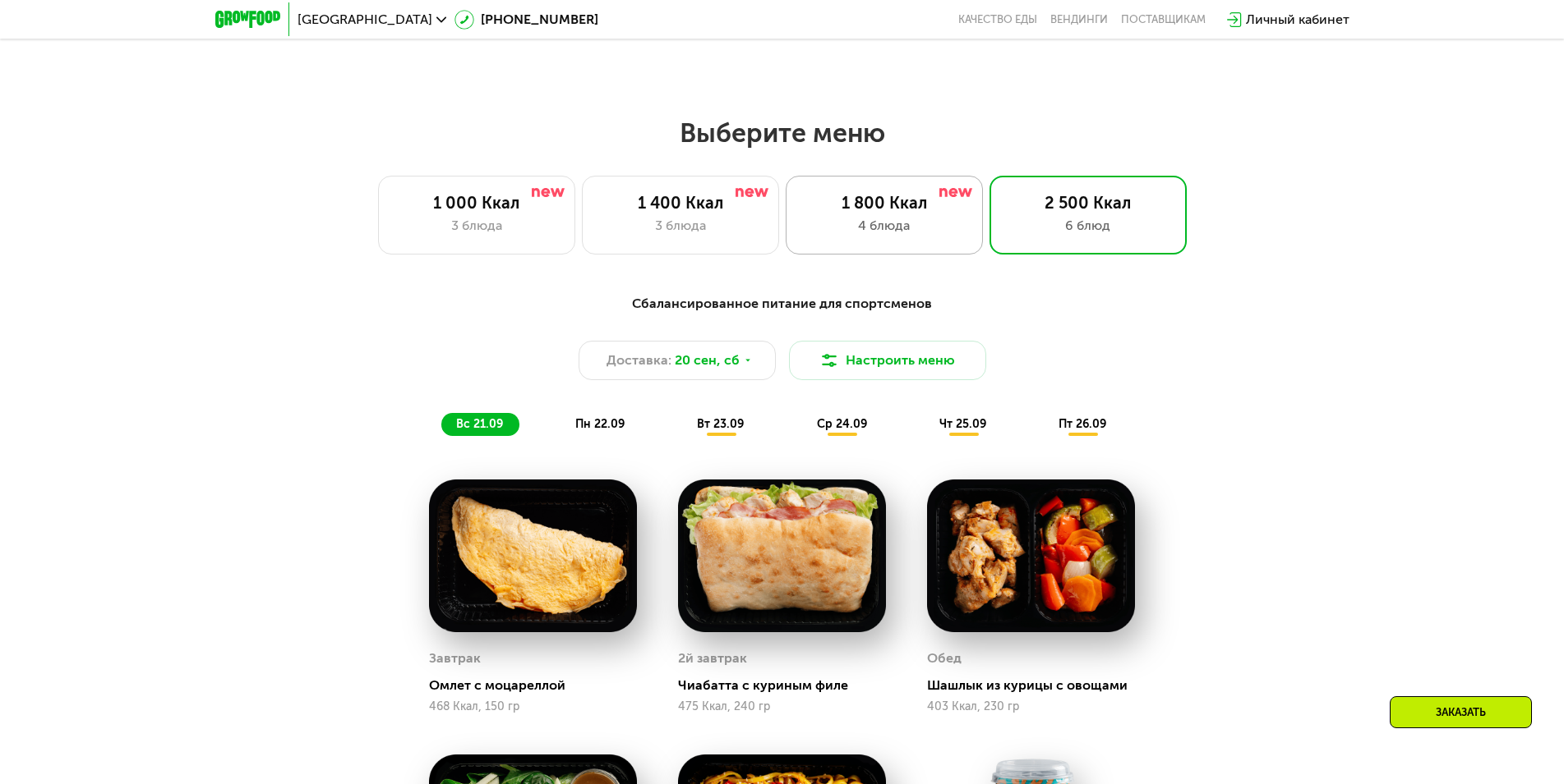
click at [900, 209] on div "1 800 Ккал" at bounding box center [885, 203] width 163 height 20
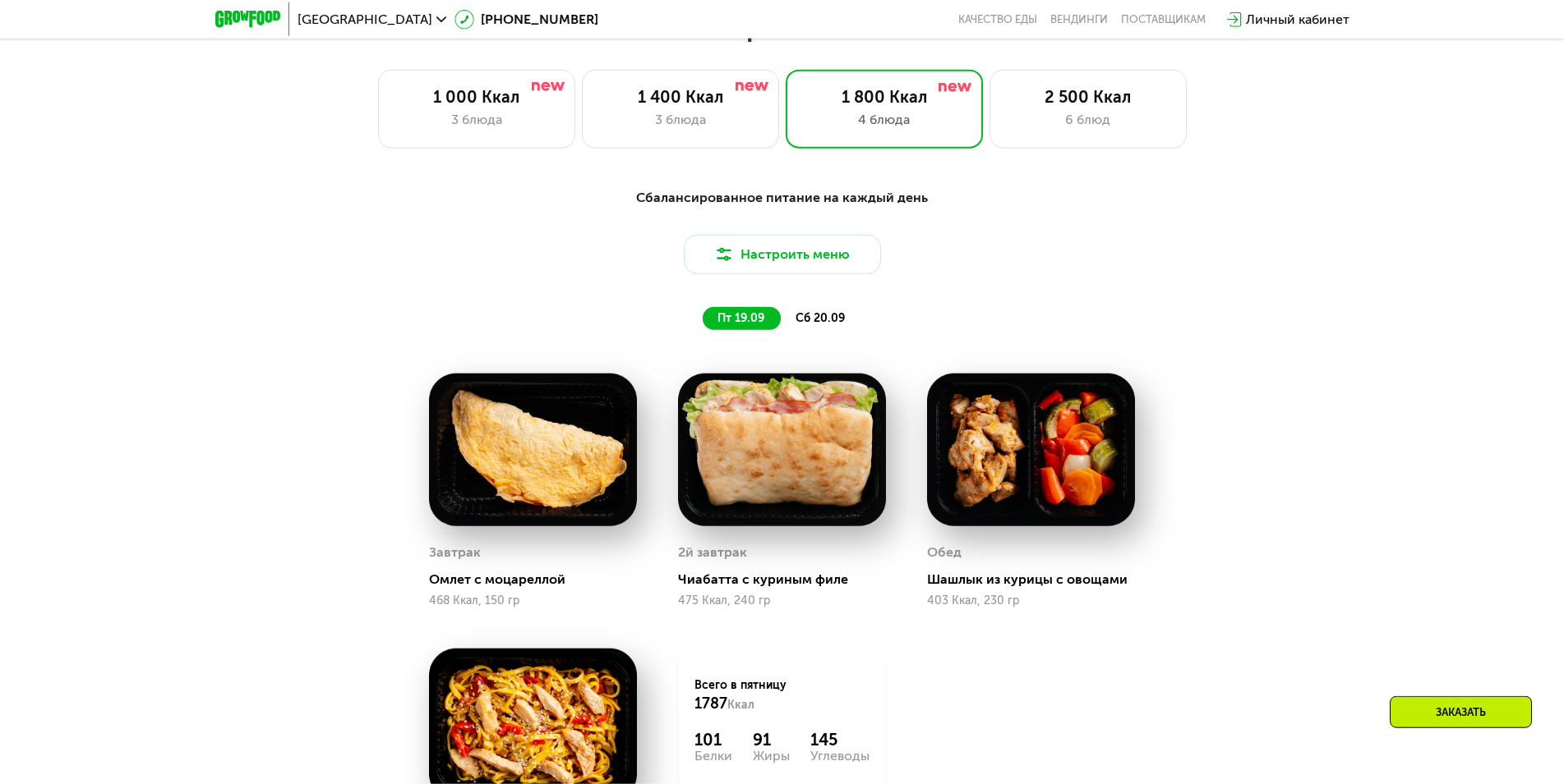
scroll to position [1444, 0]
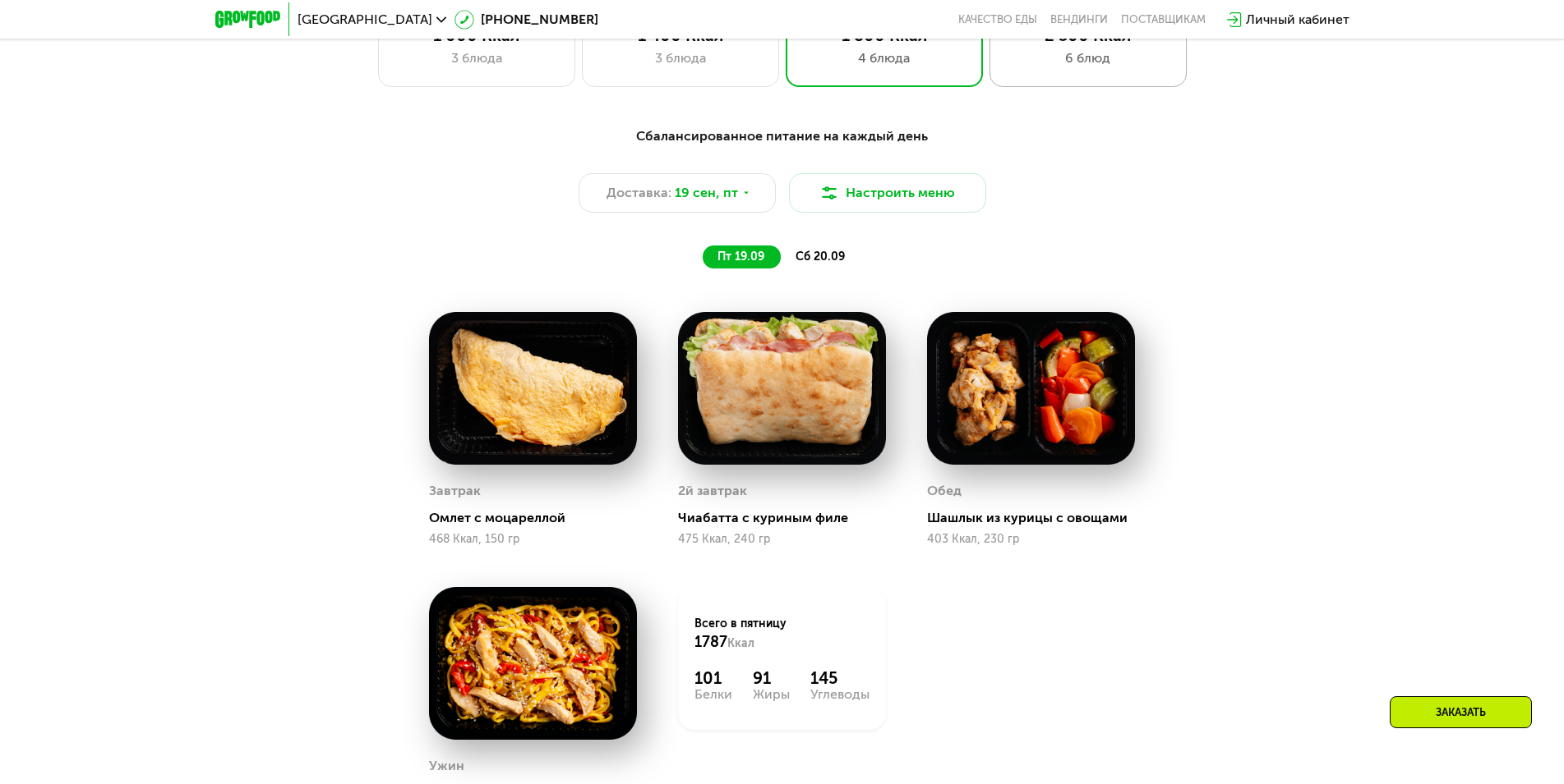
click at [1042, 78] on div "2 500 Ккал 6 блюд" at bounding box center [1088, 47] width 197 height 79
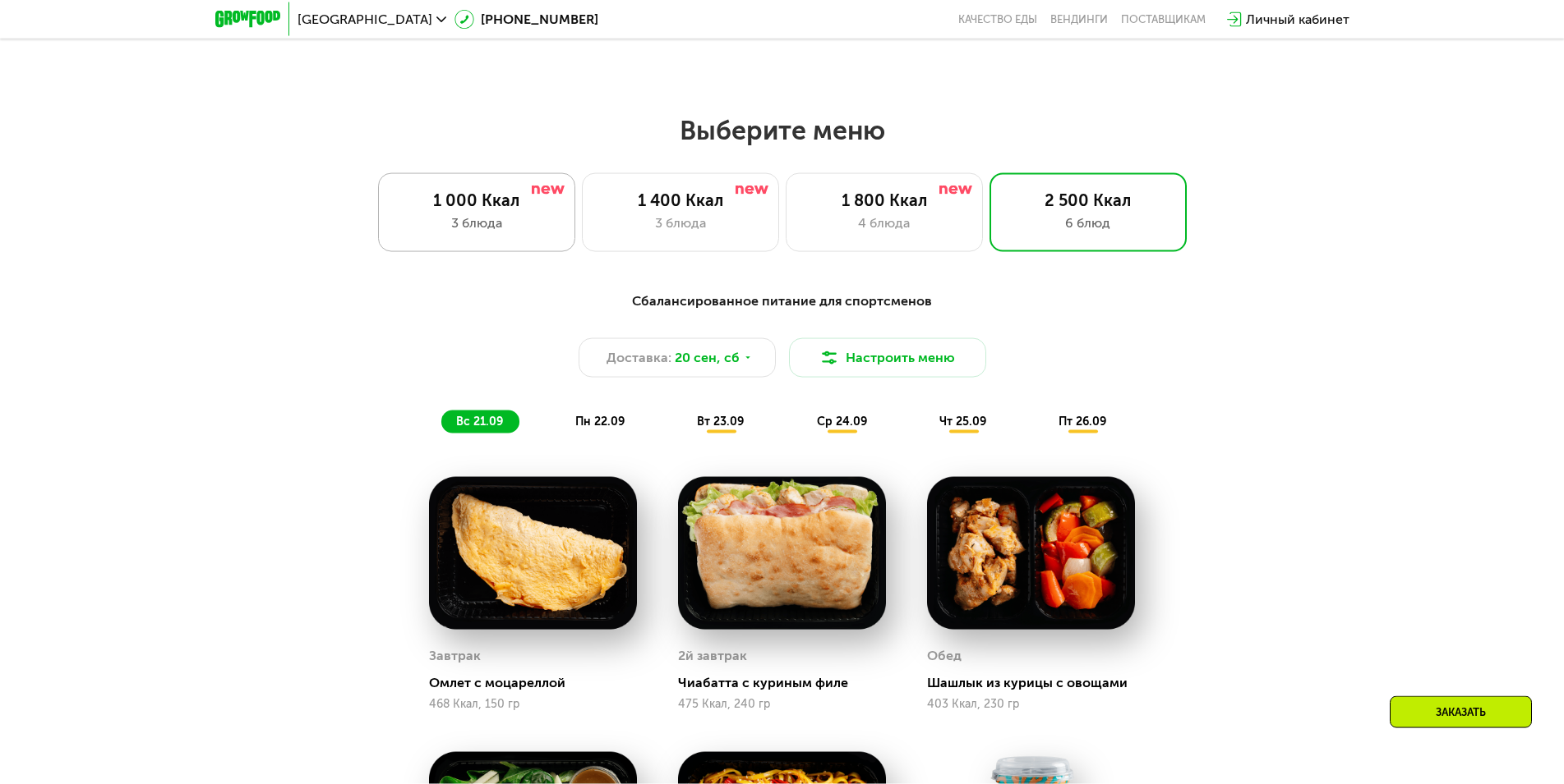
scroll to position [1275, 0]
